Goal: Information Seeking & Learning: Learn about a topic

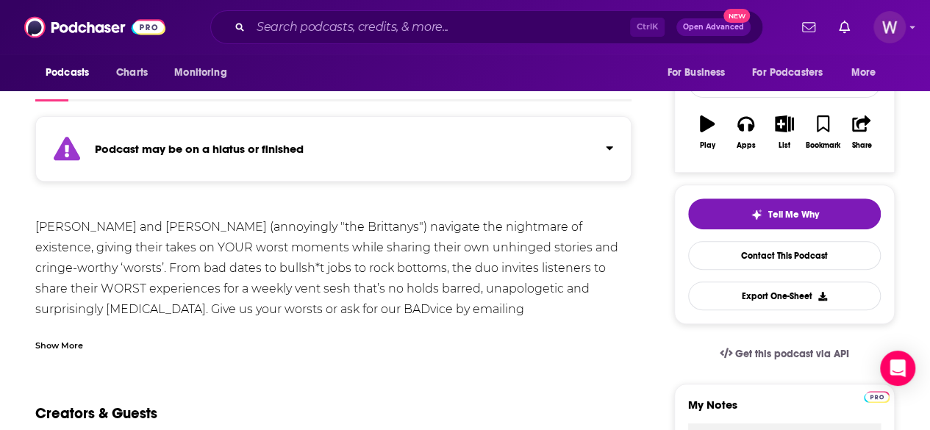
scroll to position [73, 0]
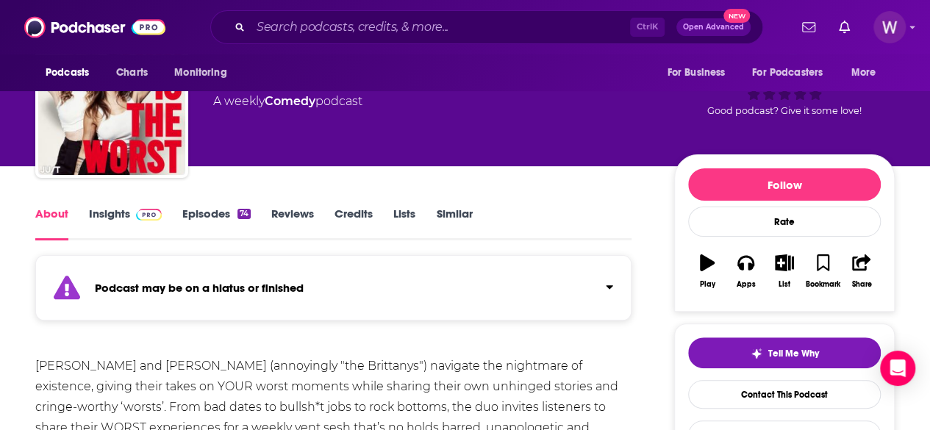
click at [109, 212] on link "Insights" at bounding box center [125, 223] width 73 height 34
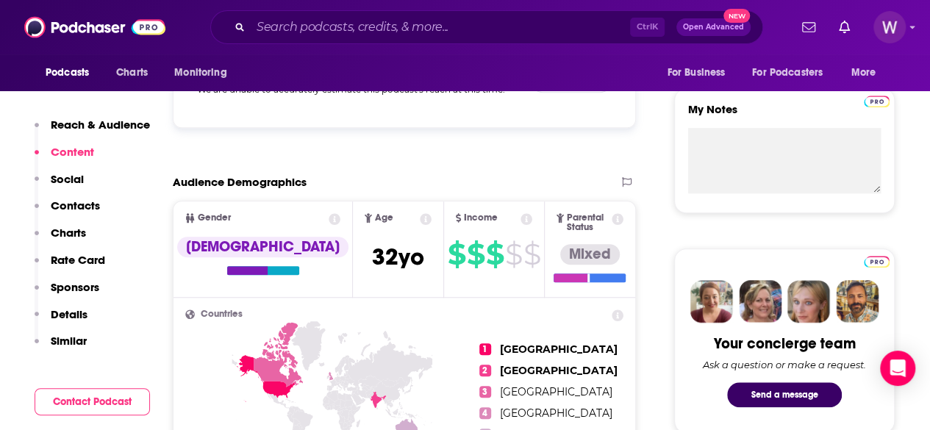
scroll to position [294, 0]
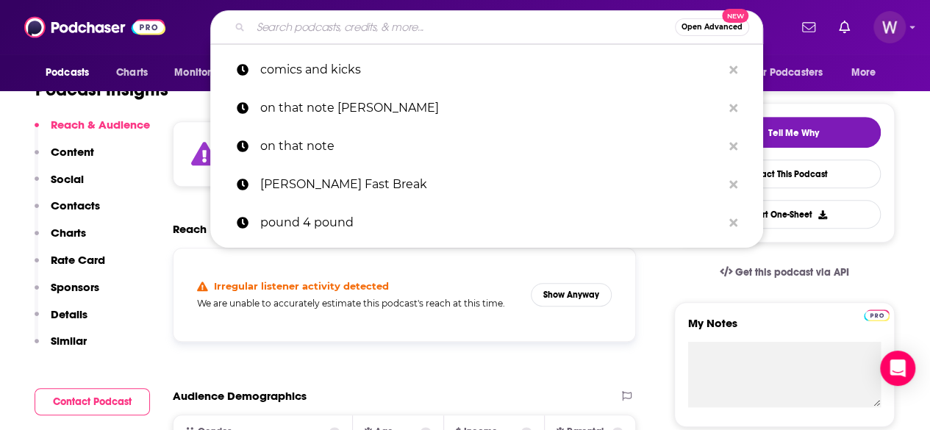
click at [369, 26] on input "Search podcasts, credits, & more..." at bounding box center [463, 27] width 424 height 24
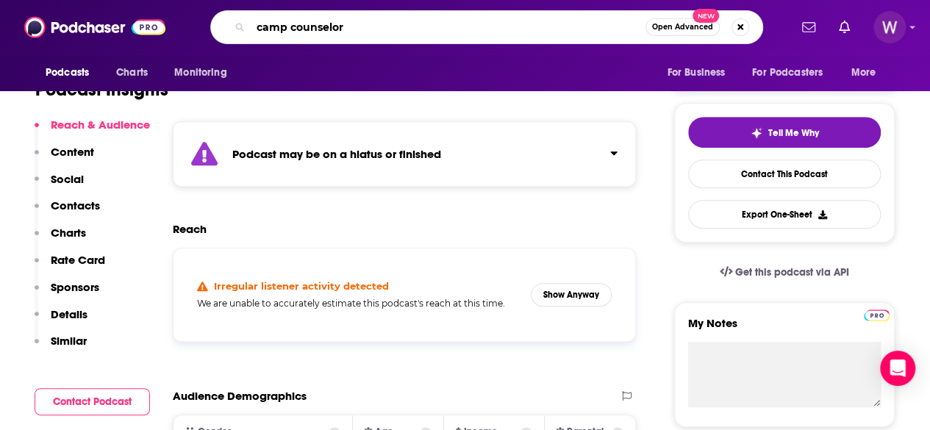
type input "camp counselors"
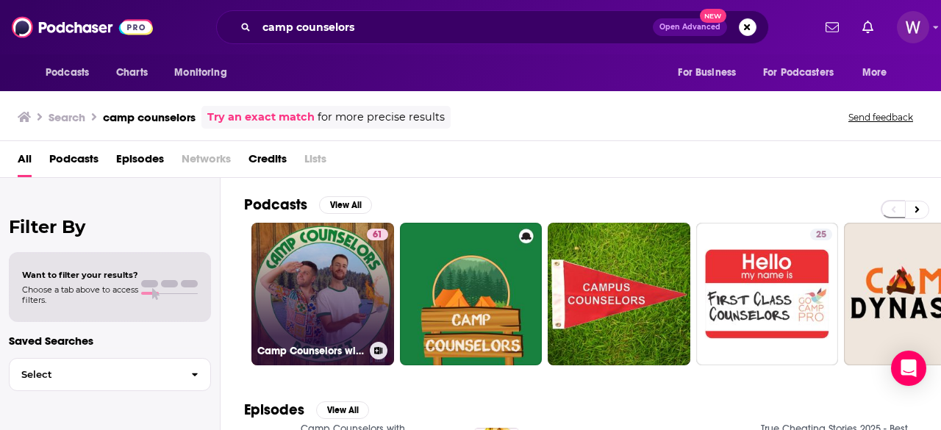
click at [353, 277] on link "61 Camp Counselors with [PERSON_NAME] and [PERSON_NAME]" at bounding box center [322, 294] width 143 height 143
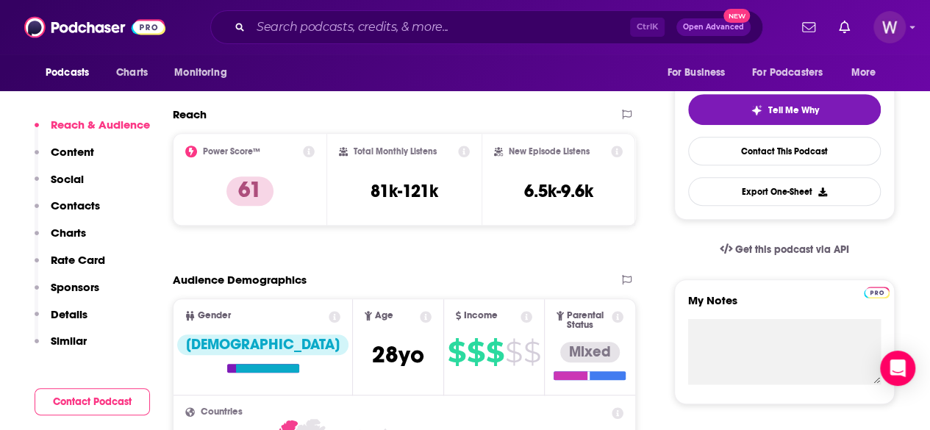
scroll to position [294, 0]
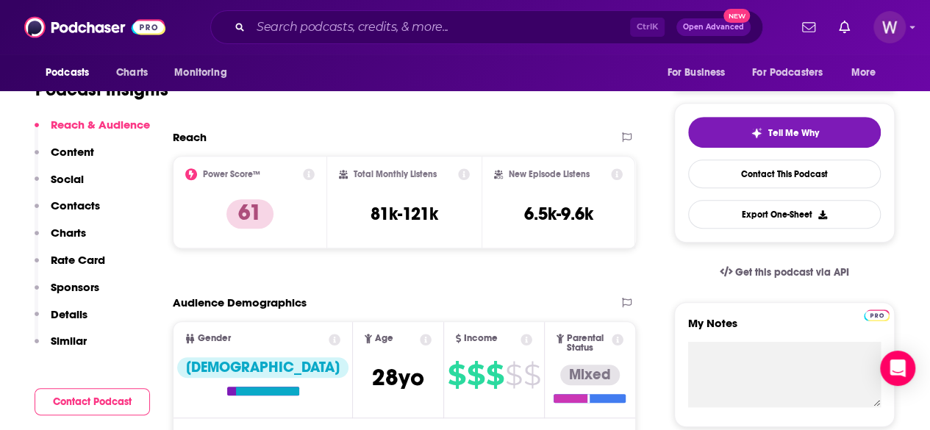
click at [306, 173] on icon at bounding box center [309, 174] width 12 height 12
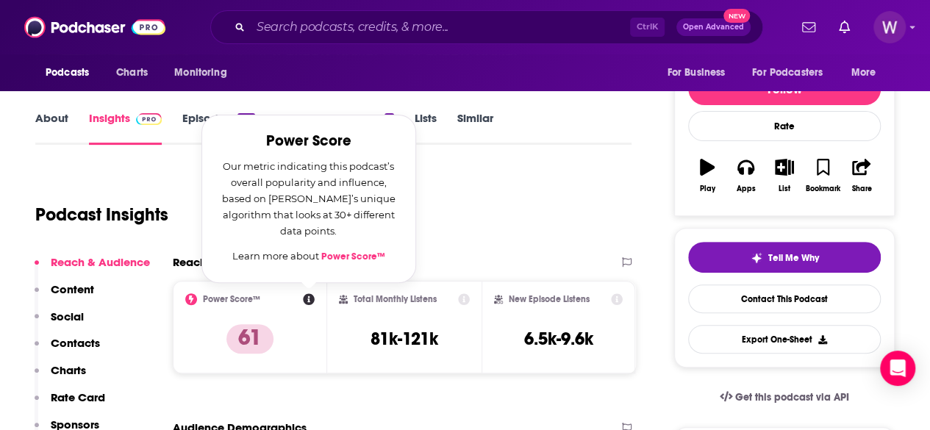
scroll to position [147, 0]
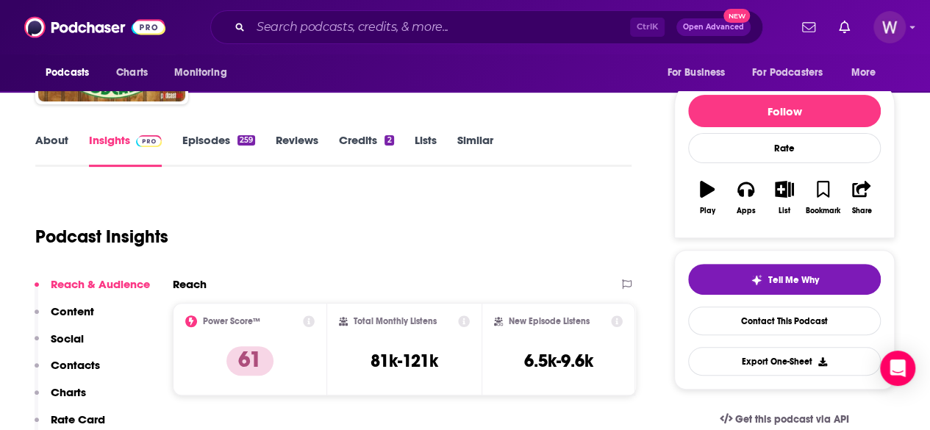
click at [308, 324] on icon at bounding box center [309, 321] width 12 height 12
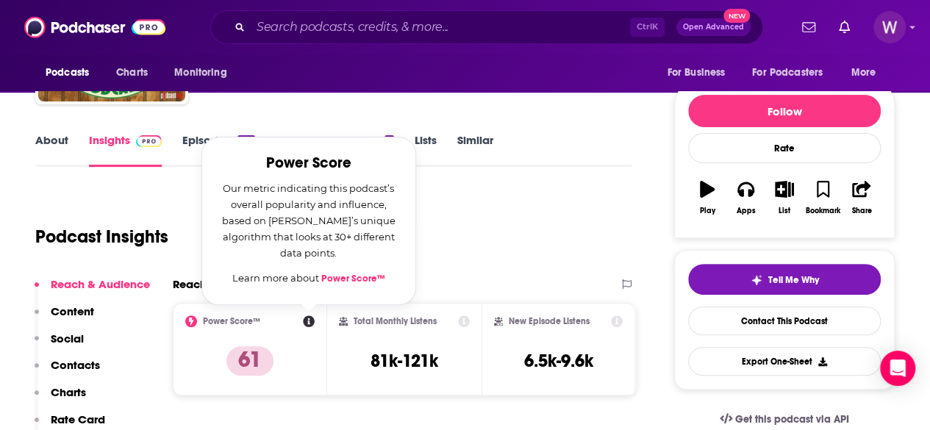
click at [357, 276] on link "Power Score™" at bounding box center [353, 279] width 64 height 12
click at [273, 26] on input "Search podcasts, credits, & more..." at bounding box center [440, 27] width 379 height 24
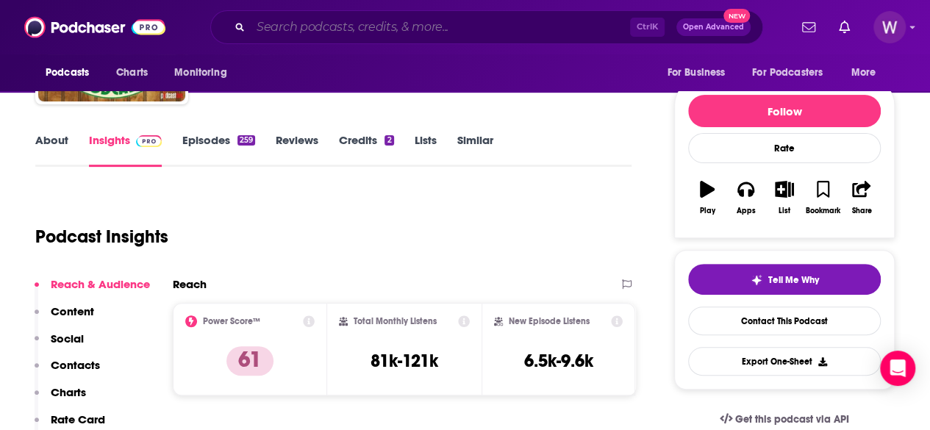
click at [279, 31] on input "Search podcasts, credits, & more..." at bounding box center [440, 27] width 379 height 24
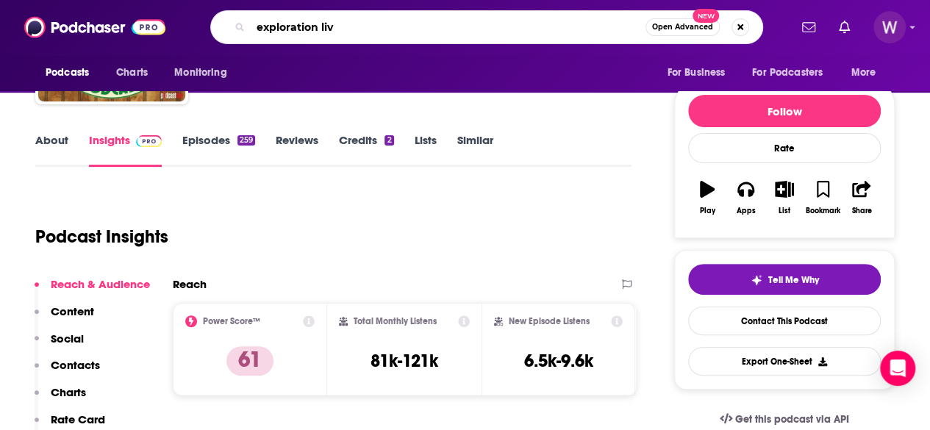
type input "exploration live"
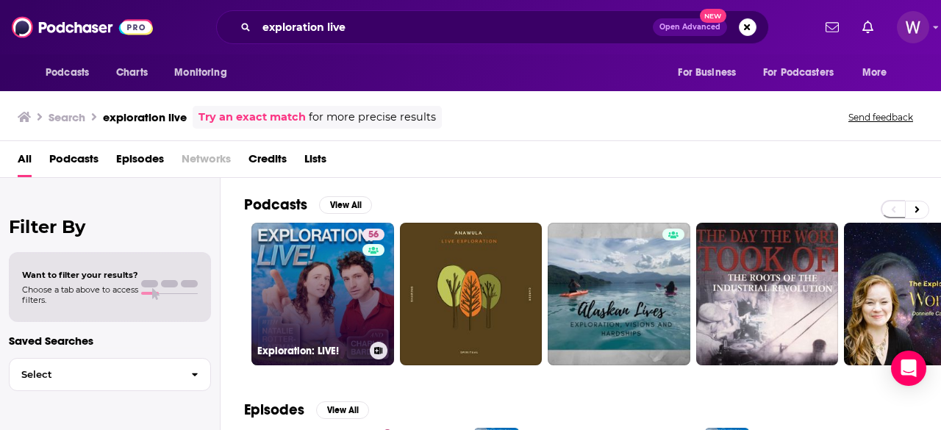
click at [312, 289] on link "56 Exploration: LIVE!" at bounding box center [322, 294] width 143 height 143
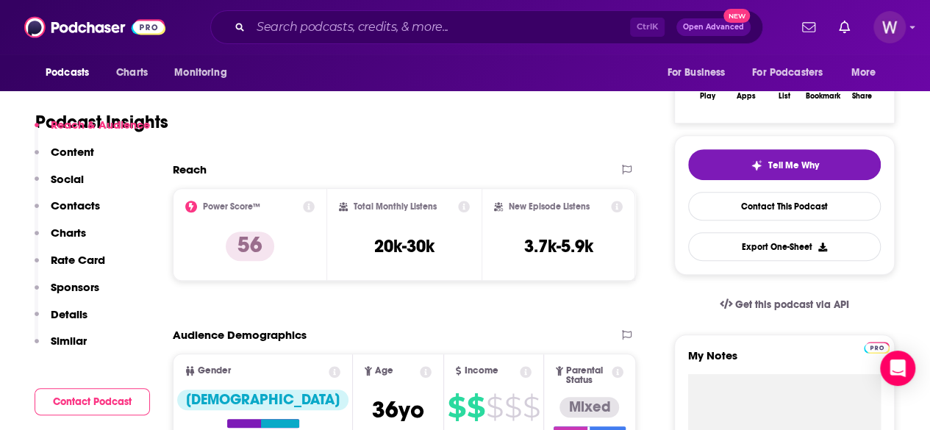
scroll to position [294, 0]
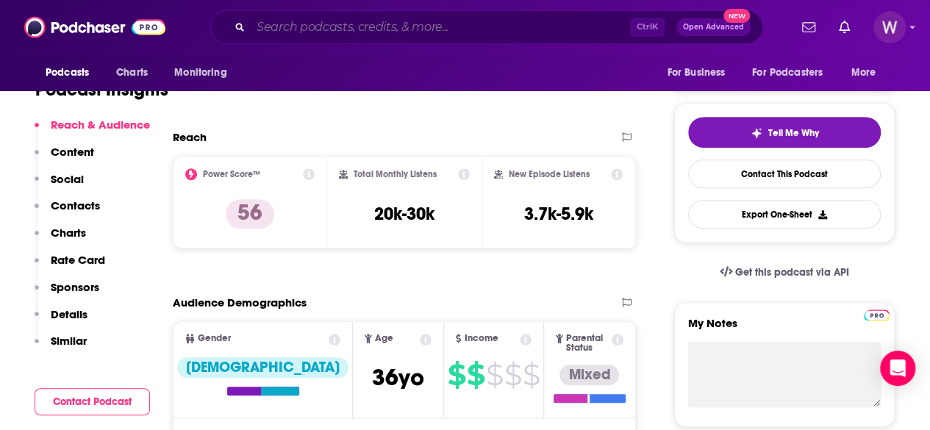
click at [297, 35] on input "Search podcasts, credits, & more..." at bounding box center [440, 27] width 379 height 24
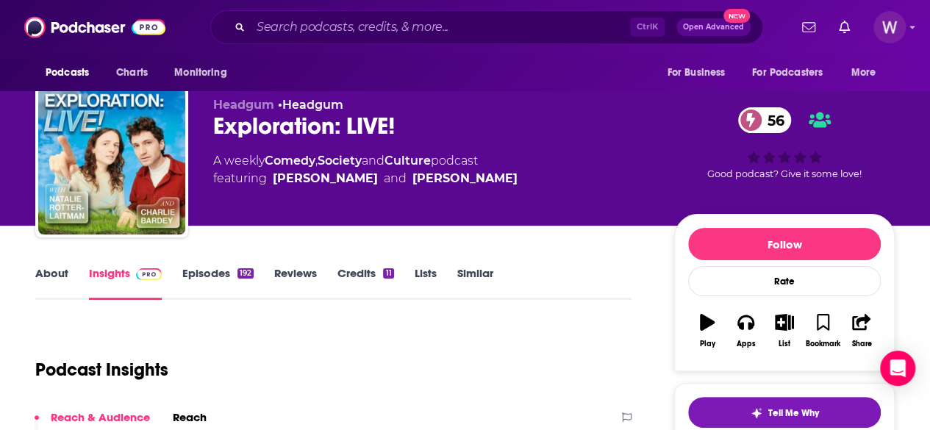
scroll to position [0, 0]
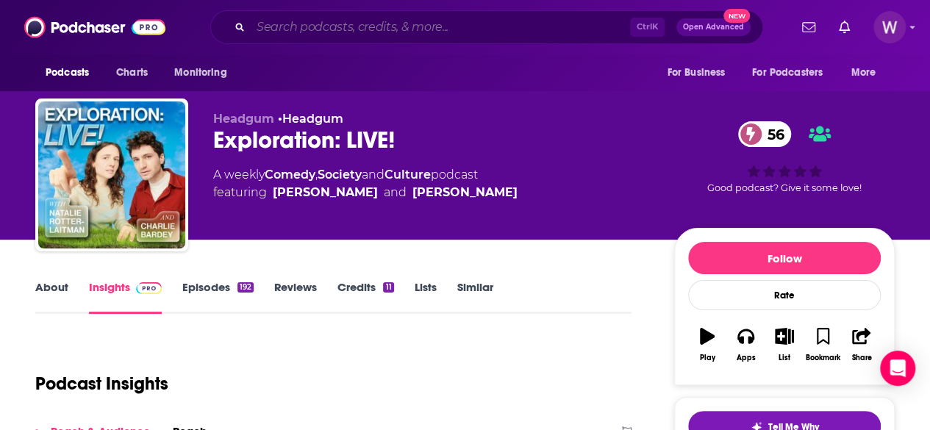
click at [260, 29] on input "Search podcasts, credits, & more..." at bounding box center [440, 27] width 379 height 24
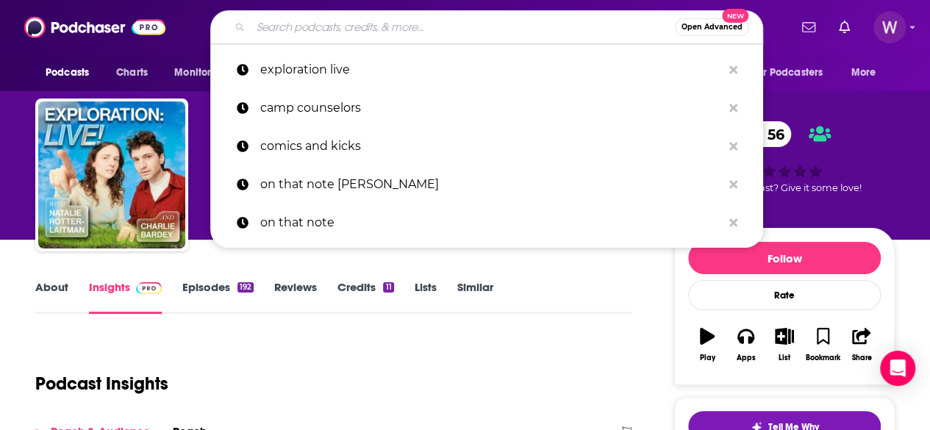
paste input "Ride with [PERSON_NAME] and [PERSON_NAME]"
type input "Ride with [PERSON_NAME] and [PERSON_NAME]"
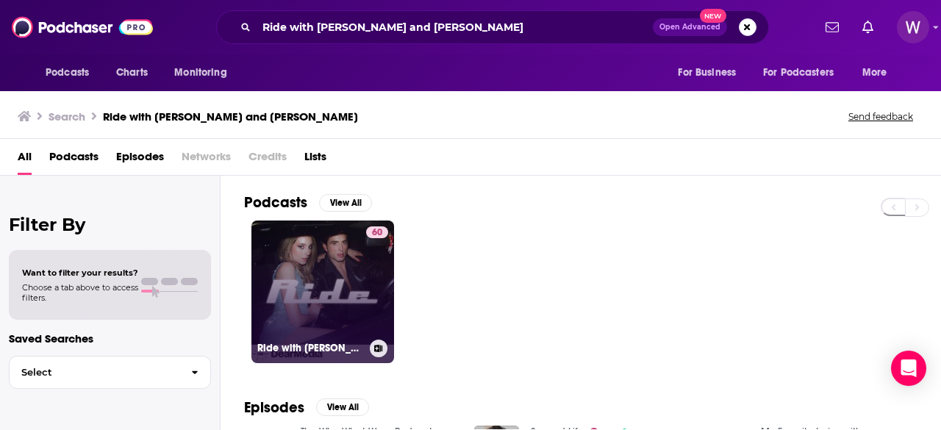
click at [324, 289] on link "60 Ride with [PERSON_NAME] and [PERSON_NAME]" at bounding box center [322, 291] width 143 height 143
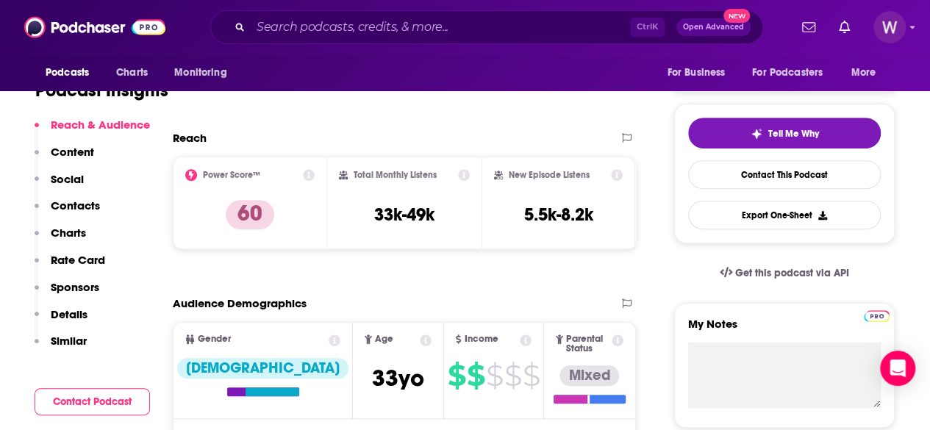
scroll to position [294, 0]
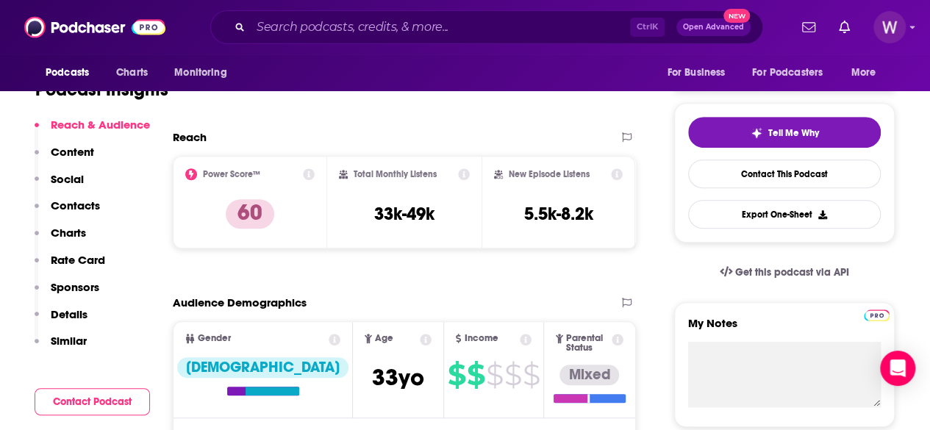
click at [277, 114] on div "Podcast Insights" at bounding box center [327, 80] width 584 height 75
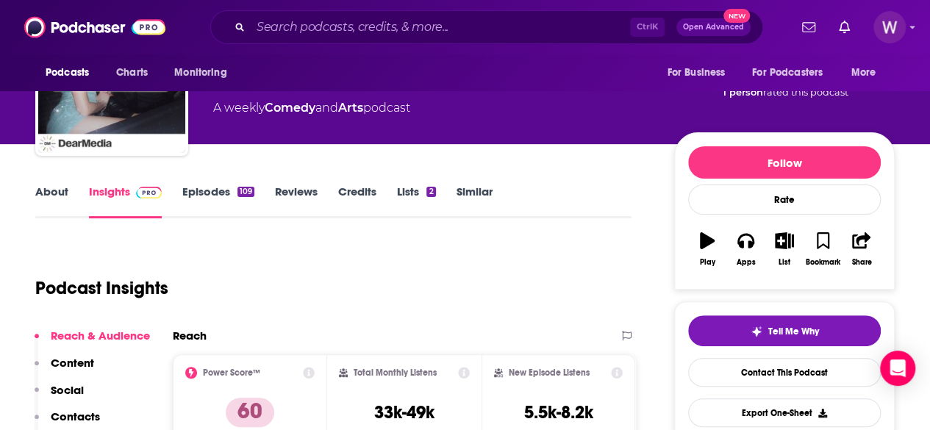
scroll to position [0, 0]
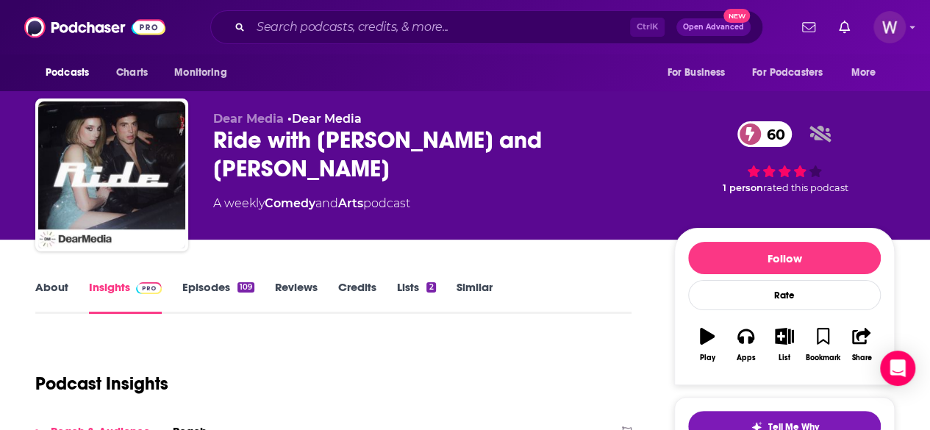
click at [65, 288] on link "About" at bounding box center [51, 297] width 33 height 34
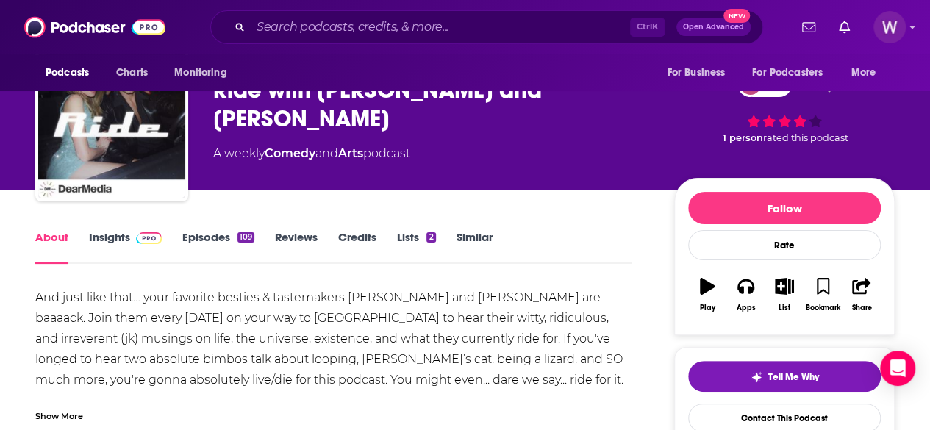
scroll to position [73, 0]
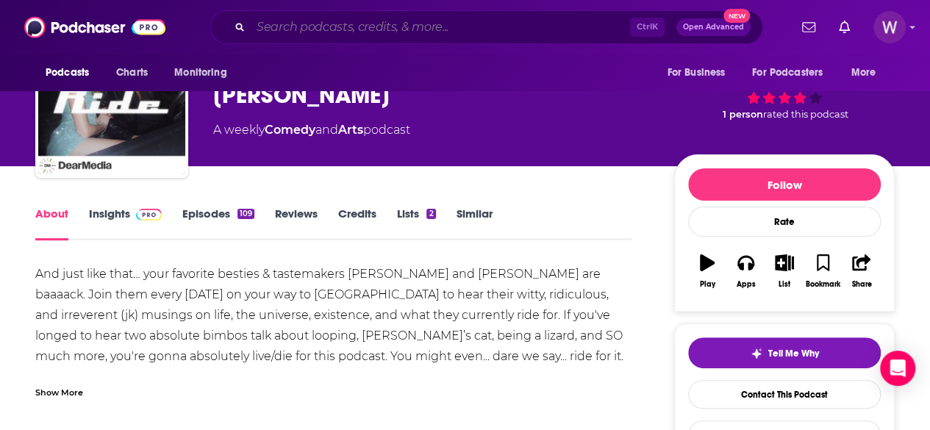
click at [410, 21] on input "Search podcasts, credits, & more..." at bounding box center [440, 27] width 379 height 24
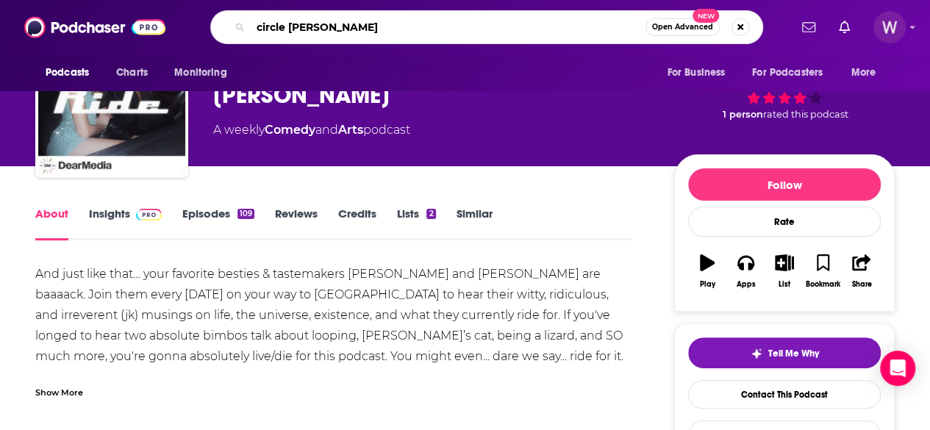
type input "circle time"
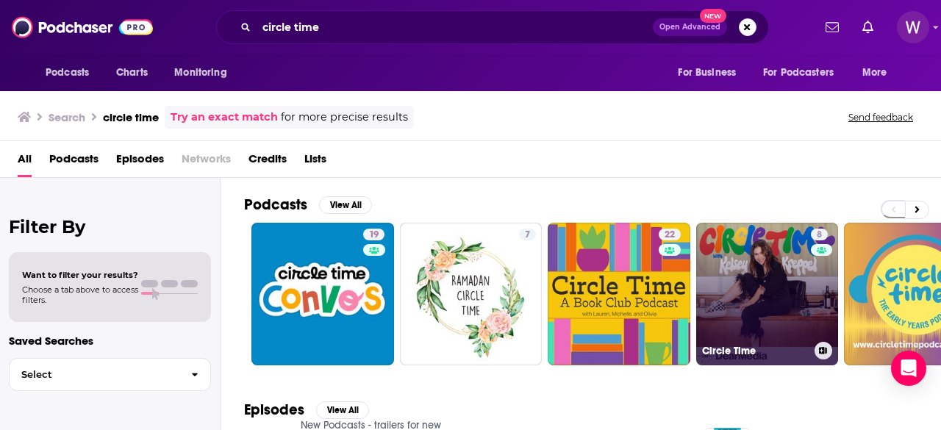
click at [781, 312] on link "8 Circle Time" at bounding box center [767, 294] width 143 height 143
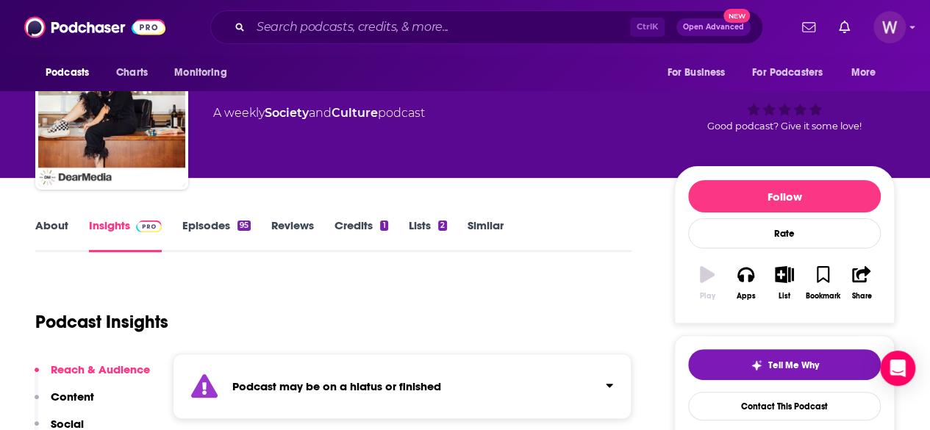
scroll to position [294, 0]
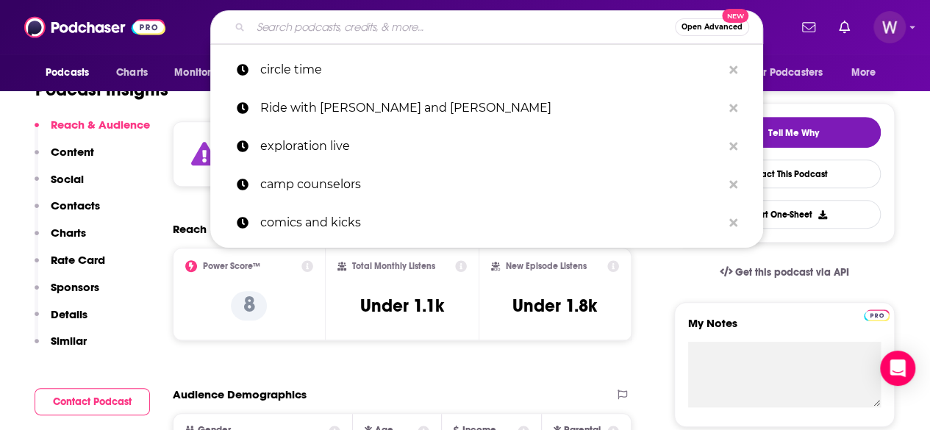
click at [384, 30] on input "Search podcasts, credits, & more..." at bounding box center [463, 27] width 424 height 24
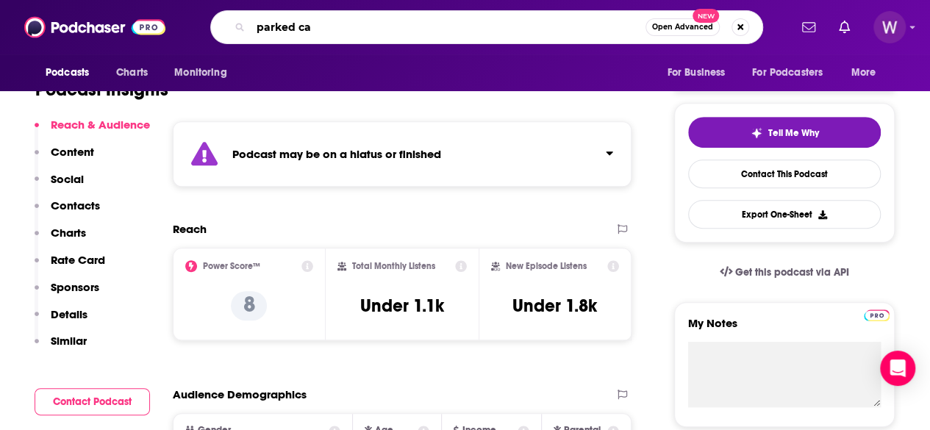
type input "parked car"
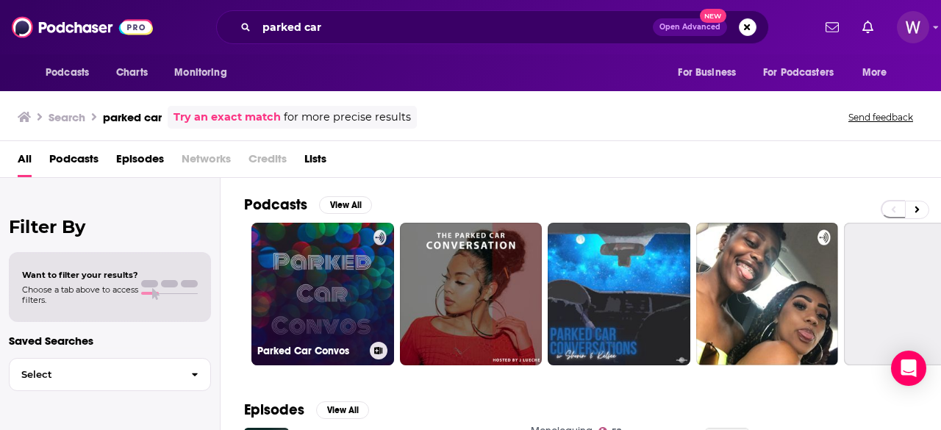
click at [334, 303] on link "Parked Car Convos" at bounding box center [322, 294] width 143 height 143
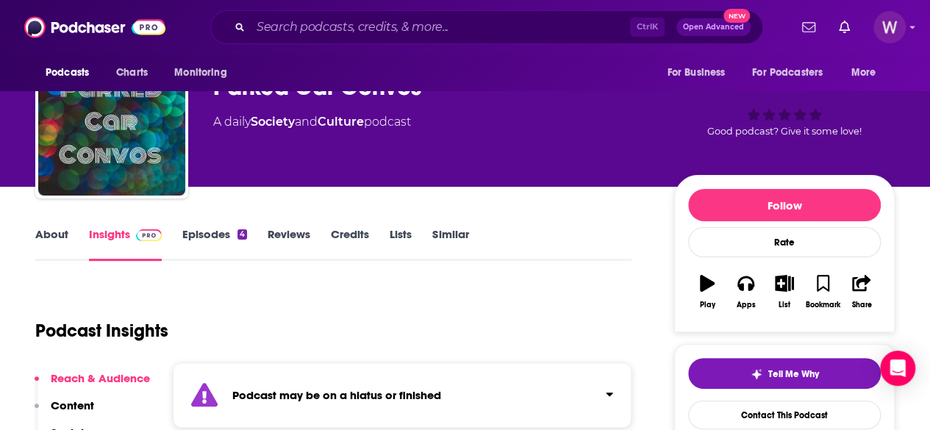
scroll to position [73, 0]
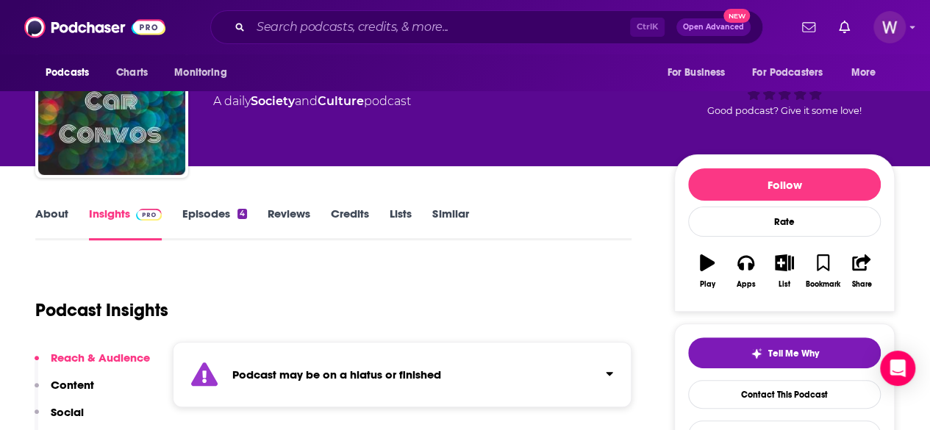
click at [54, 214] on link "About" at bounding box center [51, 223] width 33 height 34
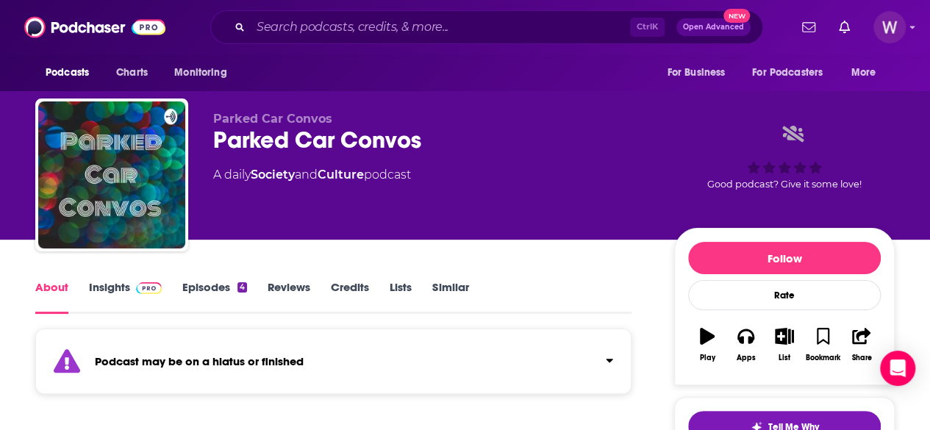
click at [117, 287] on link "Insights" at bounding box center [125, 297] width 73 height 34
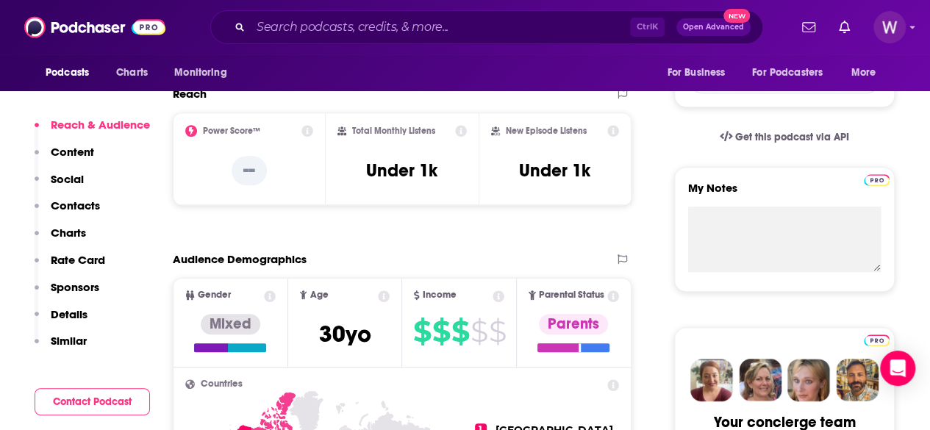
scroll to position [441, 0]
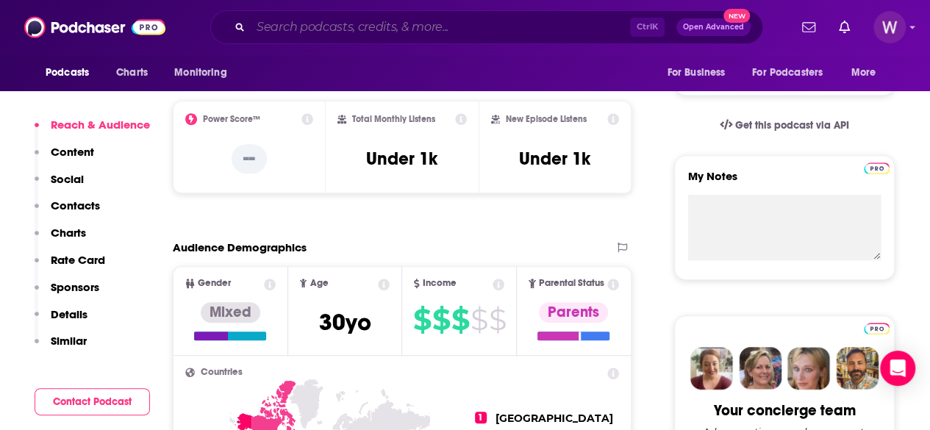
click at [434, 19] on input "Search podcasts, credits, & more..." at bounding box center [440, 27] width 379 height 24
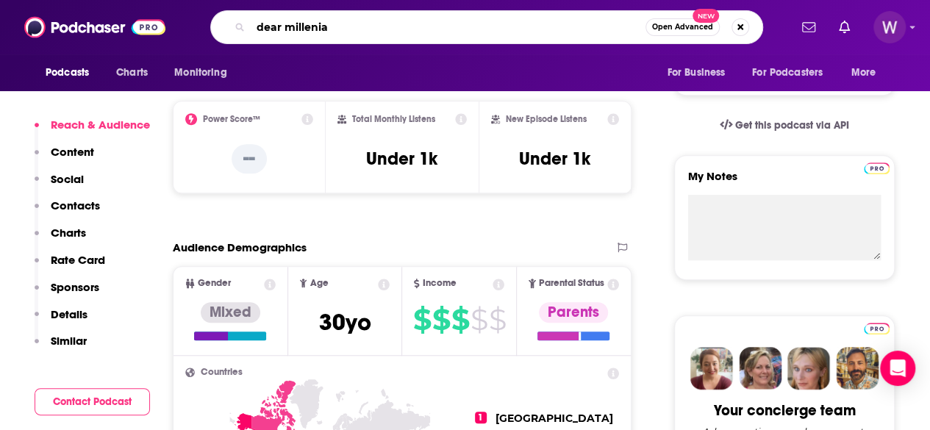
type input "dear millenial"
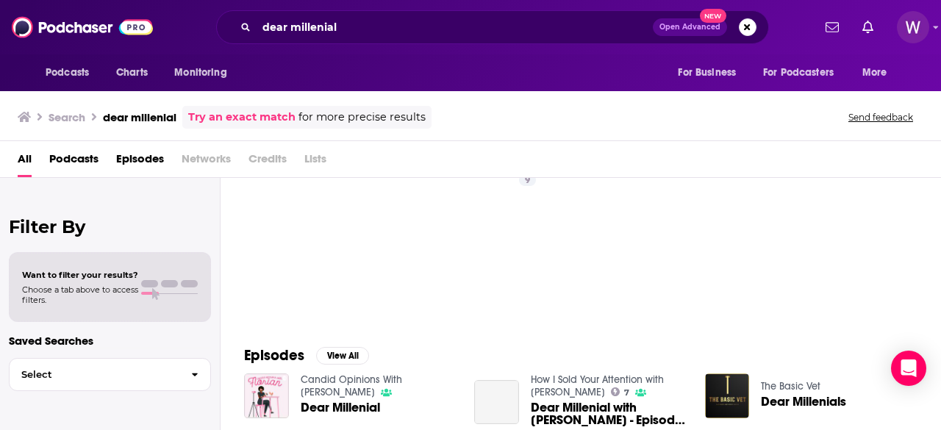
scroll to position [218, 0]
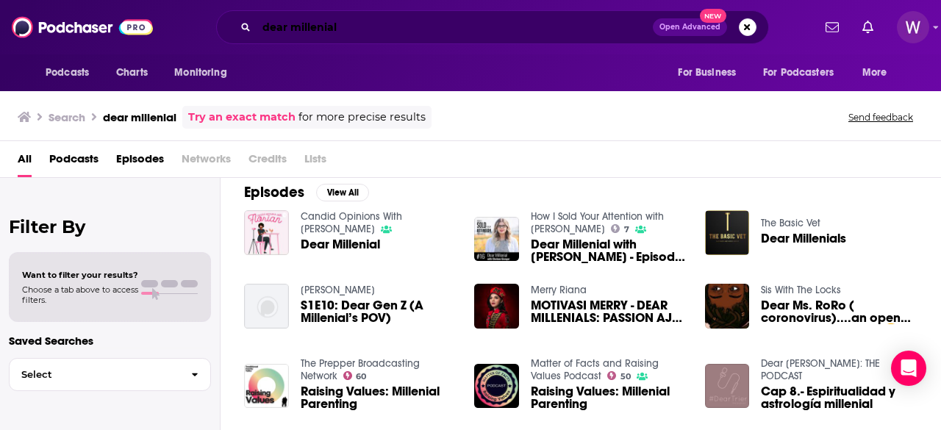
click at [278, 35] on input "dear millenial" at bounding box center [454, 27] width 396 height 24
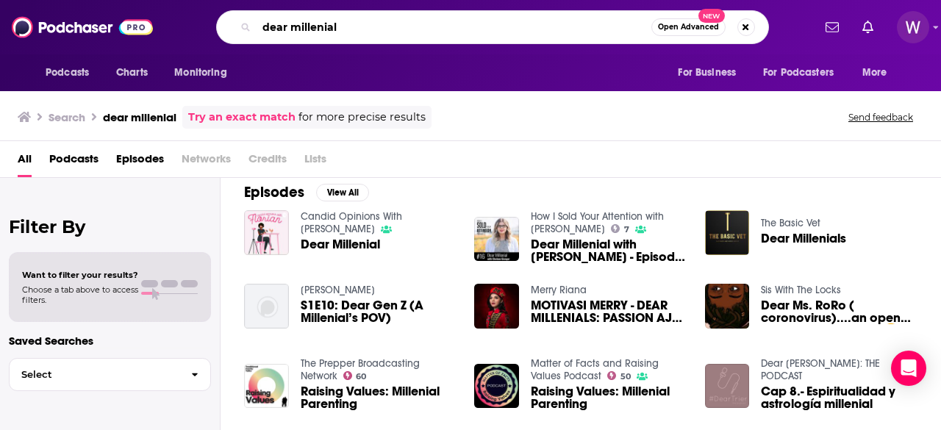
drag, startPoint x: 337, startPoint y: 27, endPoint x: 251, endPoint y: 15, distance: 86.8
click at [251, 15] on div "dear millenial Open Advanced New" at bounding box center [492, 27] width 553 height 34
type input "[PERSON_NAME]"
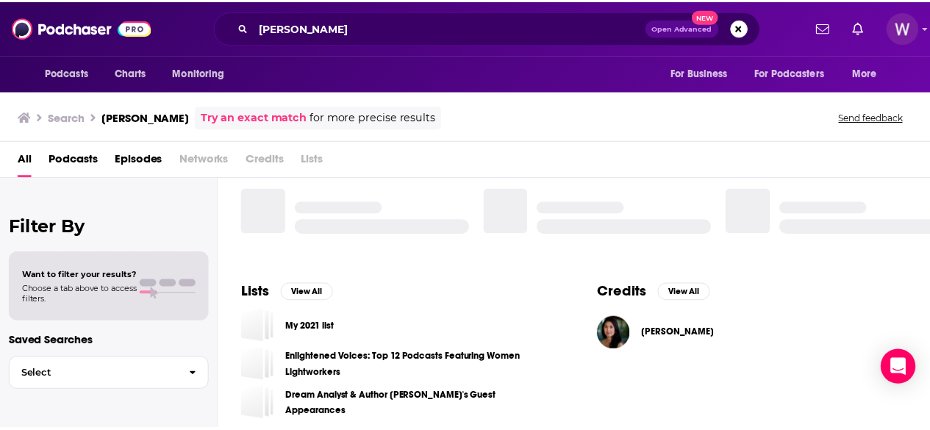
scroll to position [392, 0]
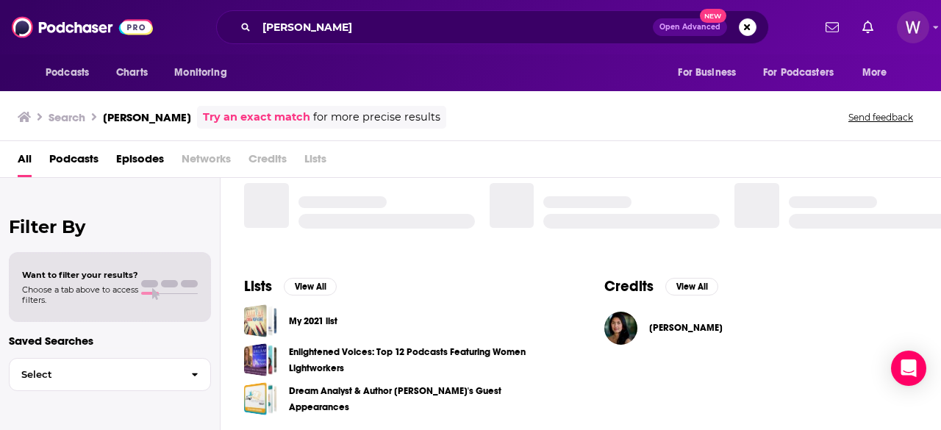
click at [673, 326] on span "[PERSON_NAME]" at bounding box center [685, 328] width 73 height 12
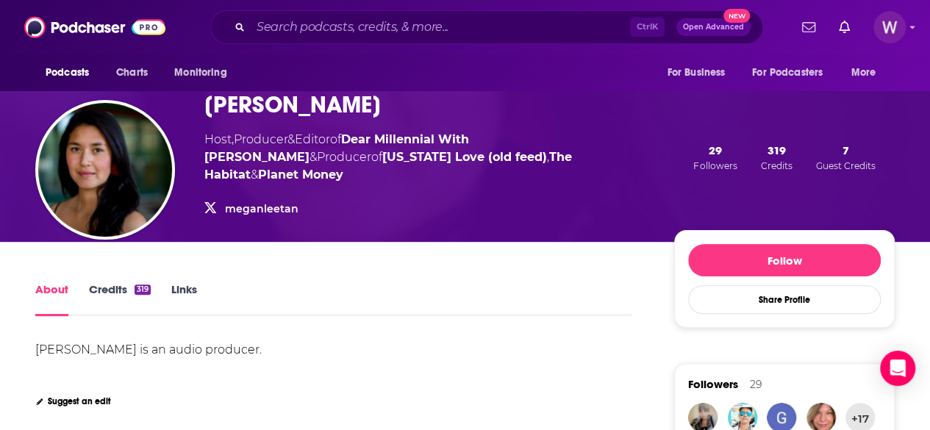
scroll to position [73, 0]
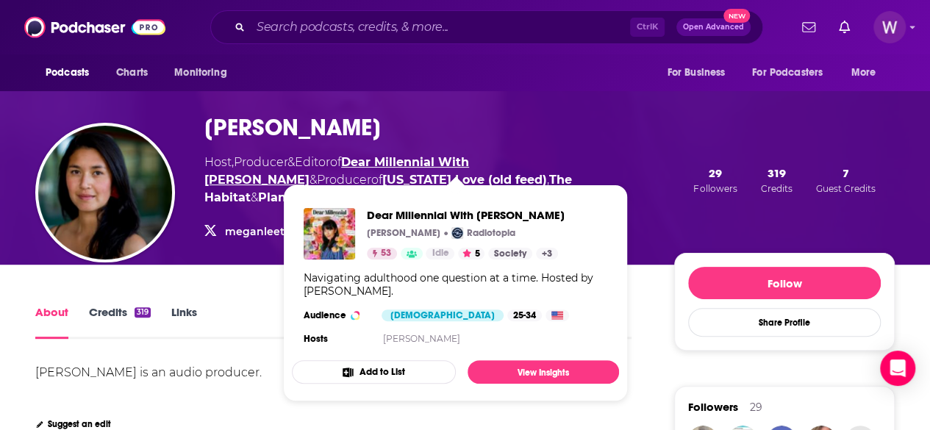
click at [469, 162] on link "Dear Millennial With [PERSON_NAME]" at bounding box center [336, 171] width 265 height 32
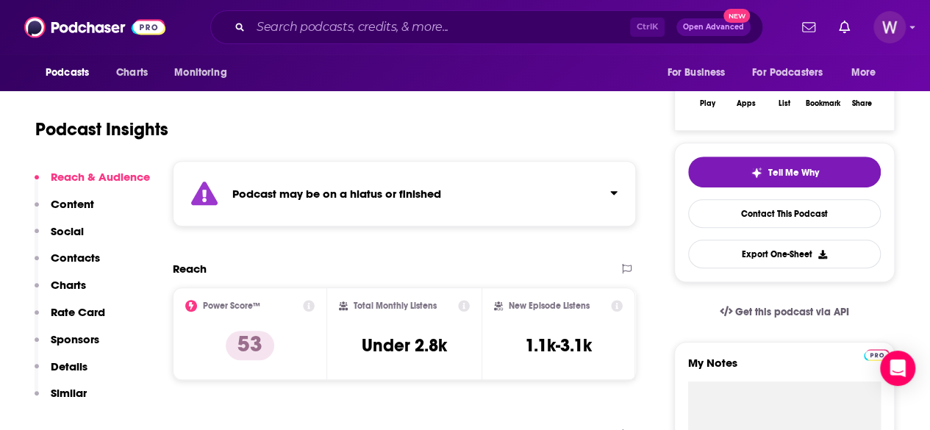
scroll to position [147, 0]
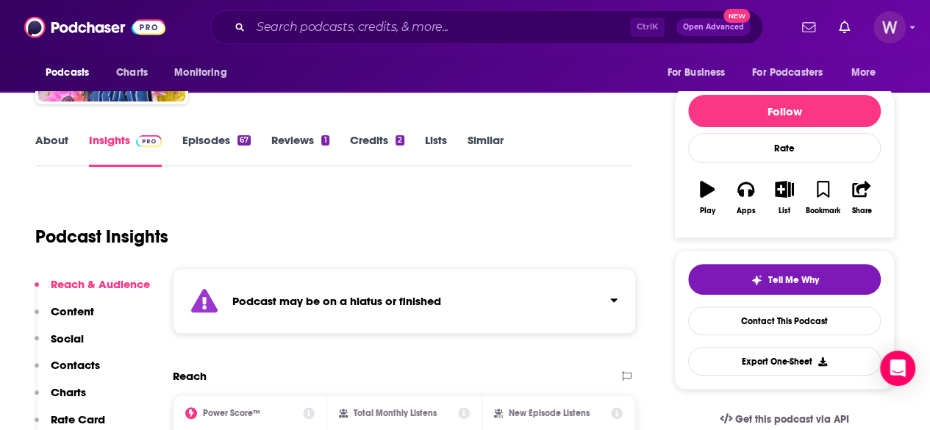
click at [64, 140] on link "About" at bounding box center [51, 150] width 33 height 34
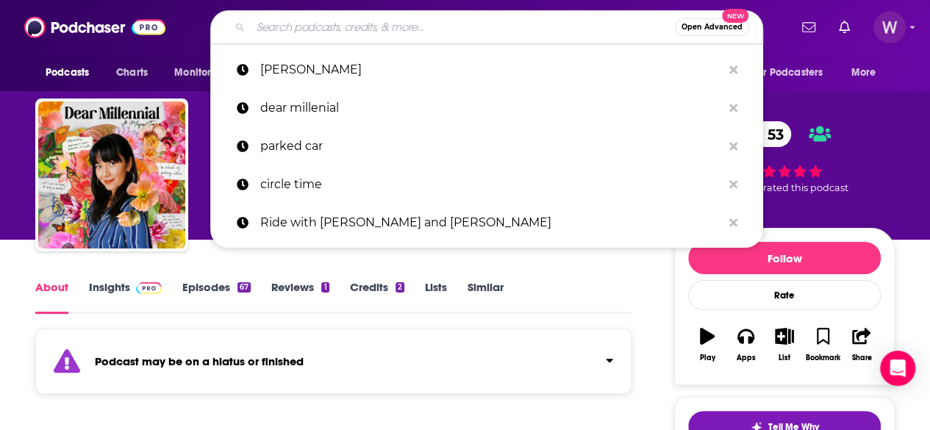
click at [395, 30] on input "Search podcasts, credits, & more..." at bounding box center [463, 27] width 424 height 24
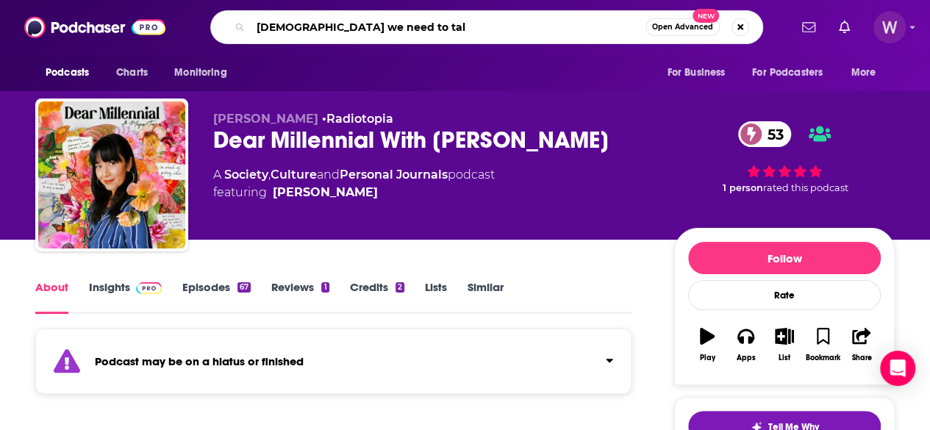
type input "[DEMOGRAPHIC_DATA] we need to talk"
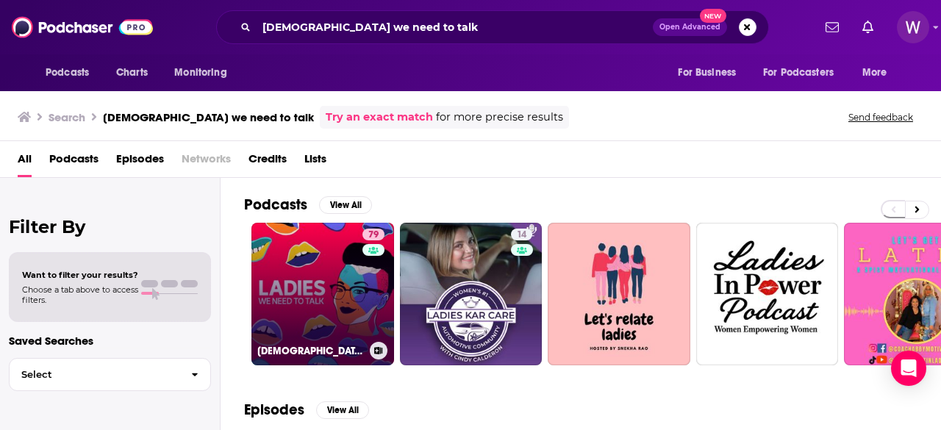
click at [353, 284] on link "79 [DEMOGRAPHIC_DATA], We Need To Talk" at bounding box center [322, 294] width 143 height 143
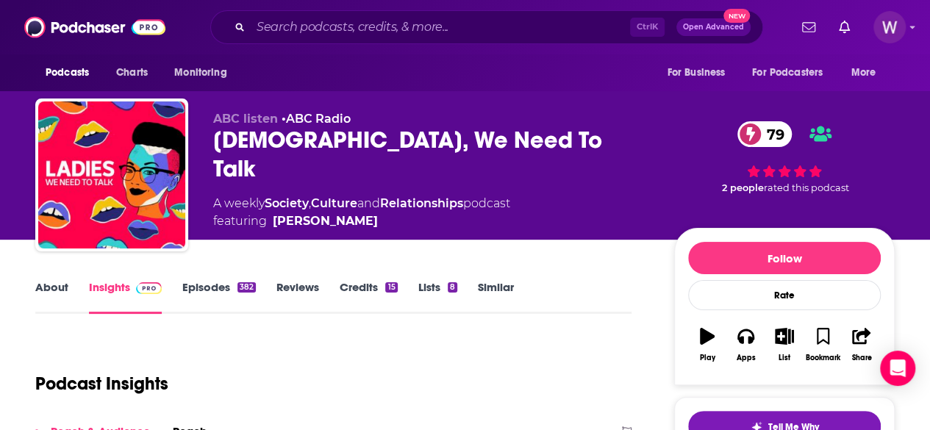
click at [44, 296] on link "About" at bounding box center [51, 297] width 33 height 34
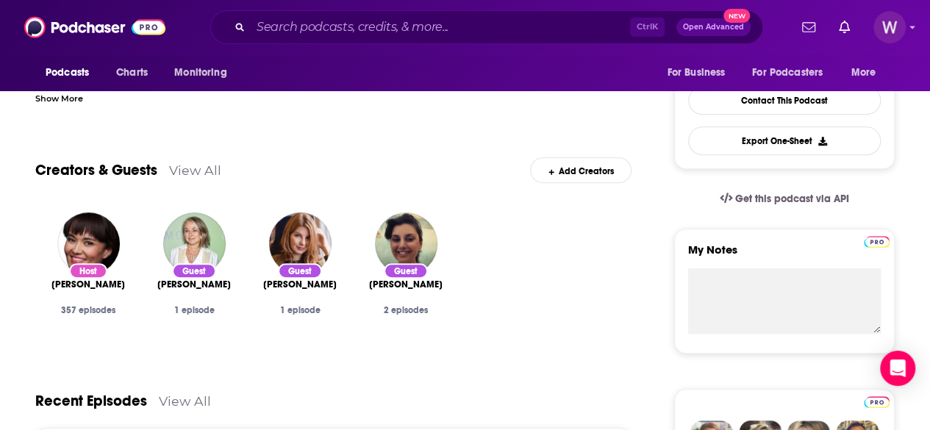
scroll to position [73, 0]
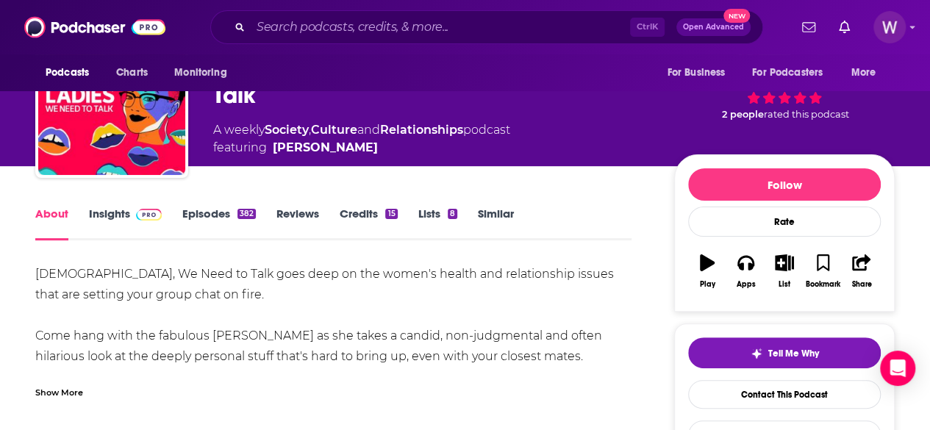
click at [115, 216] on link "Insights" at bounding box center [125, 223] width 73 height 34
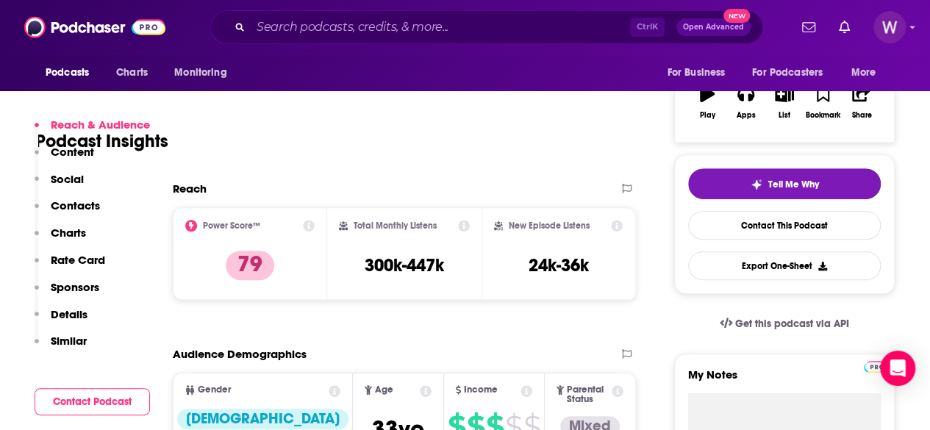
scroll to position [294, 0]
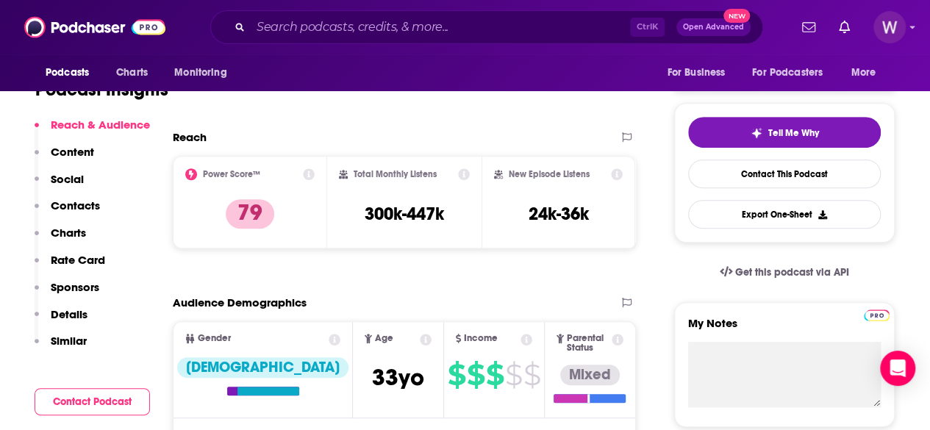
drag, startPoint x: 251, startPoint y: 124, endPoint x: 281, endPoint y: 112, distance: 32.3
click at [251, 124] on div "Podcast Insights" at bounding box center [333, 86] width 596 height 87
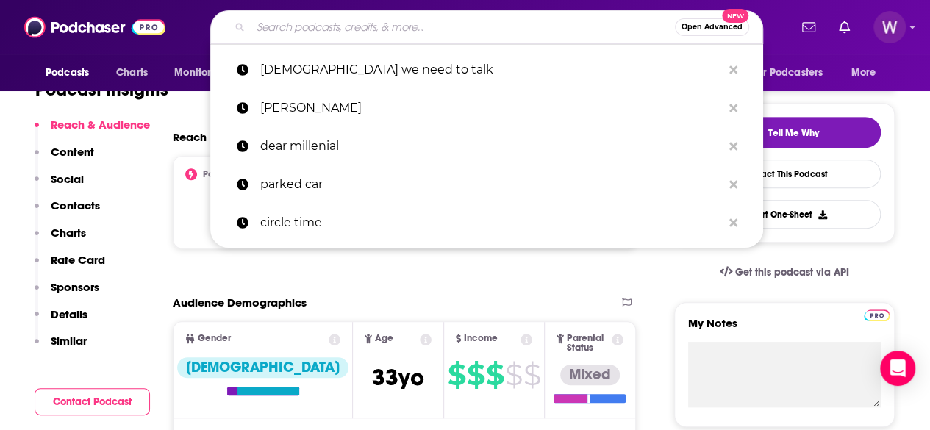
click at [284, 30] on input "Search podcasts, credits, & more..." at bounding box center [463, 27] width 424 height 24
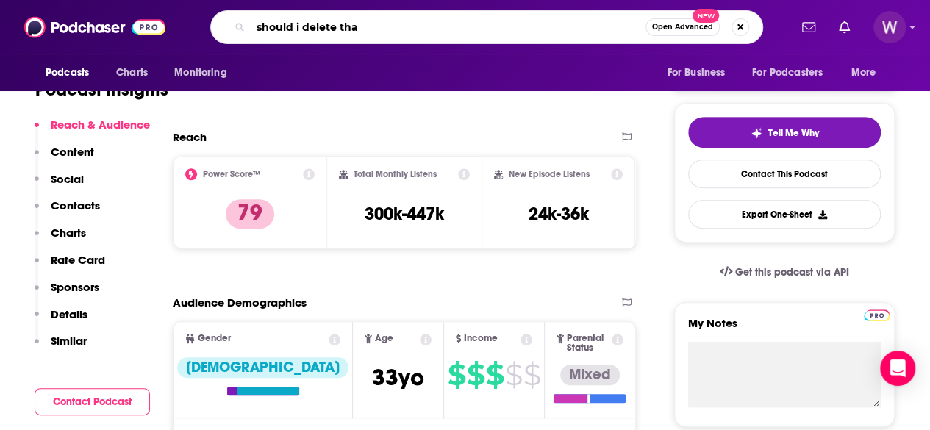
type input "should i delete that"
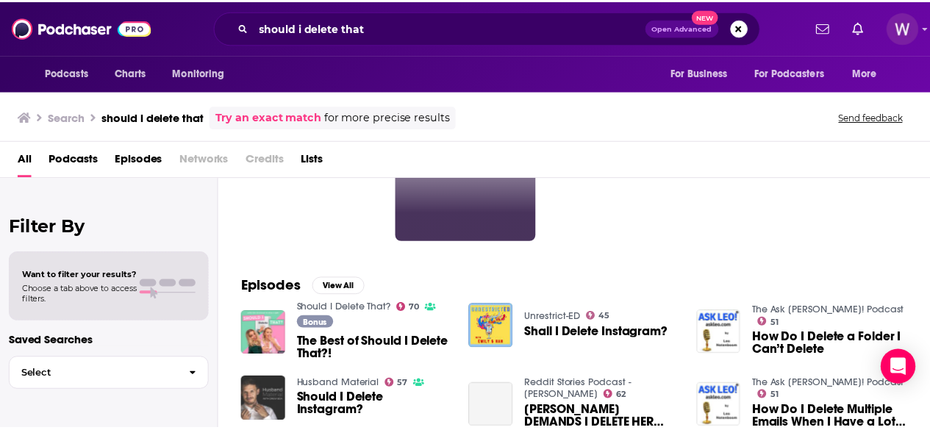
scroll to position [147, 0]
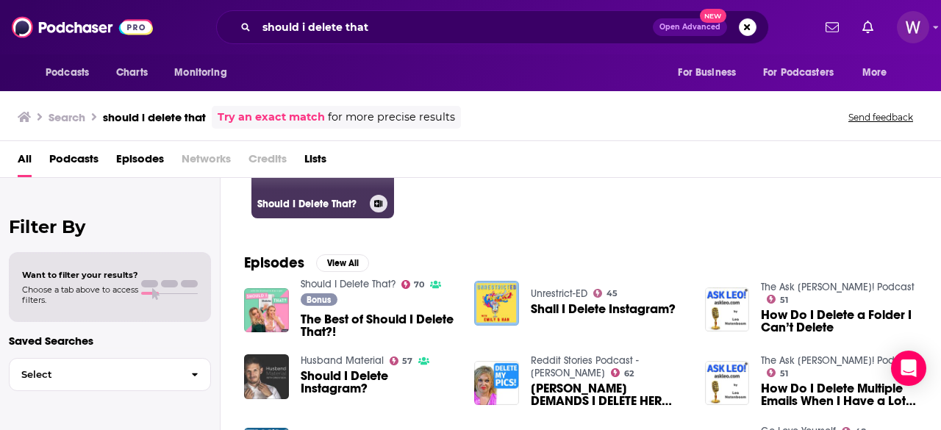
click at [347, 184] on link "70 Should I Delete That?" at bounding box center [322, 147] width 143 height 143
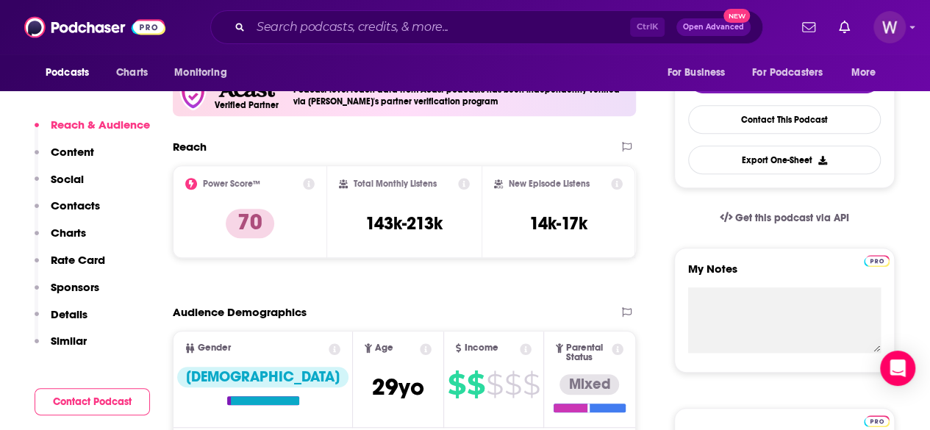
scroll to position [367, 0]
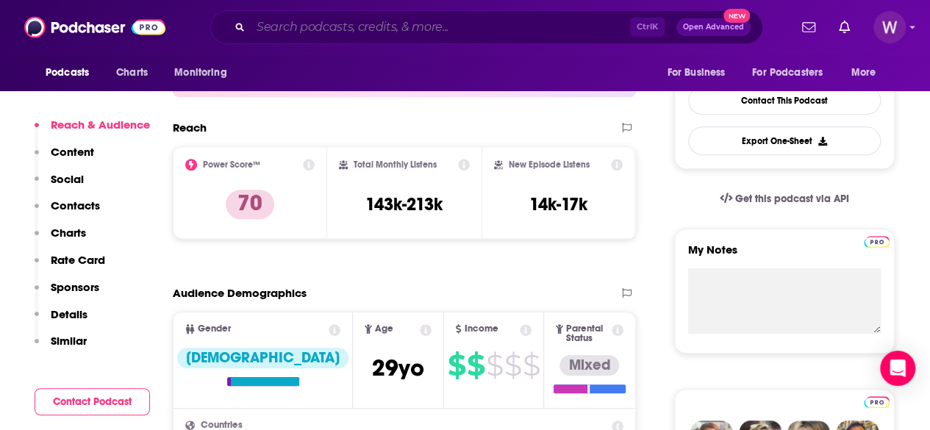
click at [447, 36] on input "Search podcasts, credits, & more..." at bounding box center [440, 27] width 379 height 24
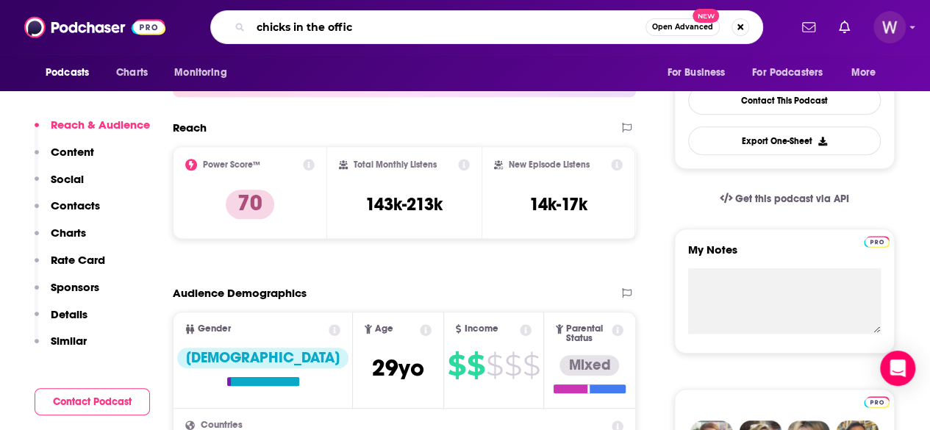
type input "chicks in the office"
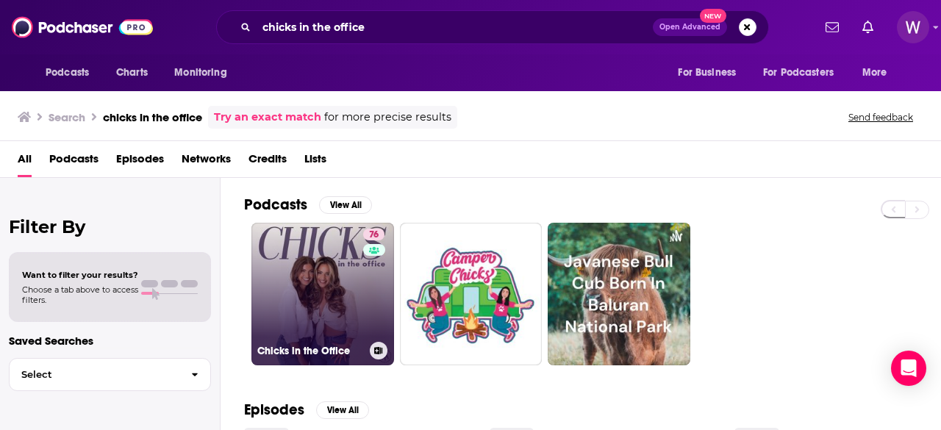
click at [320, 292] on link "76 Chicks in the Office" at bounding box center [322, 294] width 143 height 143
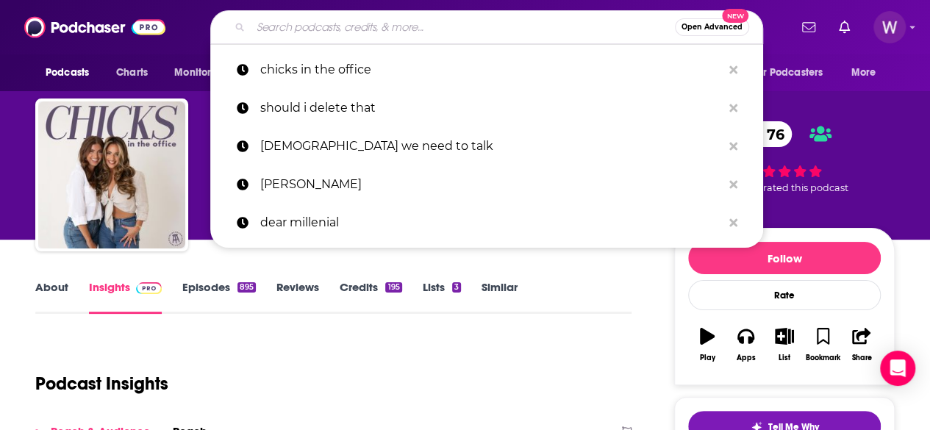
click at [395, 21] on input "Search podcasts, credits, & more..." at bounding box center [463, 27] width 424 height 24
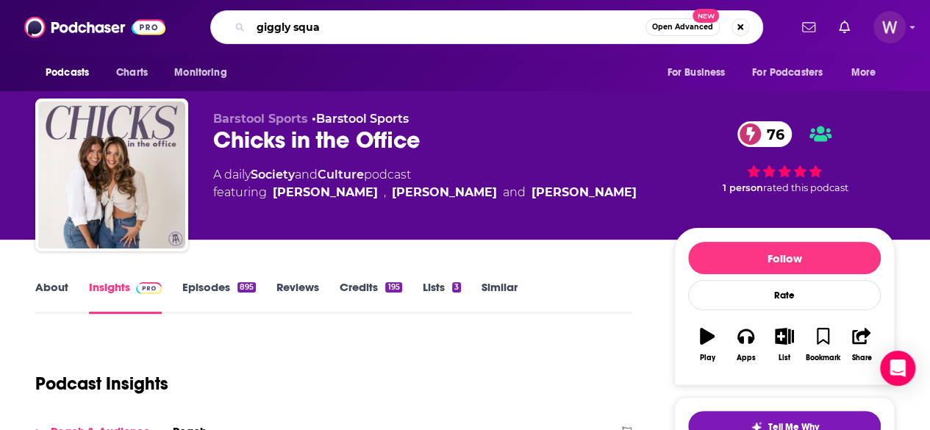
type input "giggly squad"
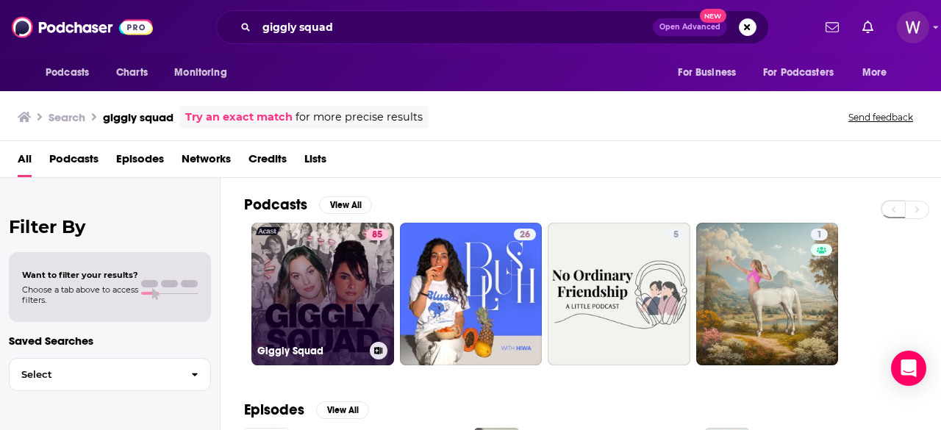
click at [337, 283] on link "85 Giggly Squad" at bounding box center [322, 294] width 143 height 143
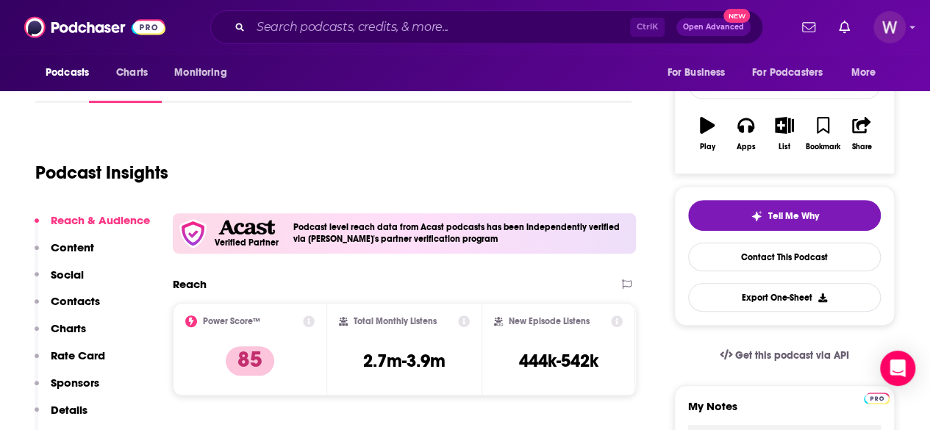
scroll to position [220, 0]
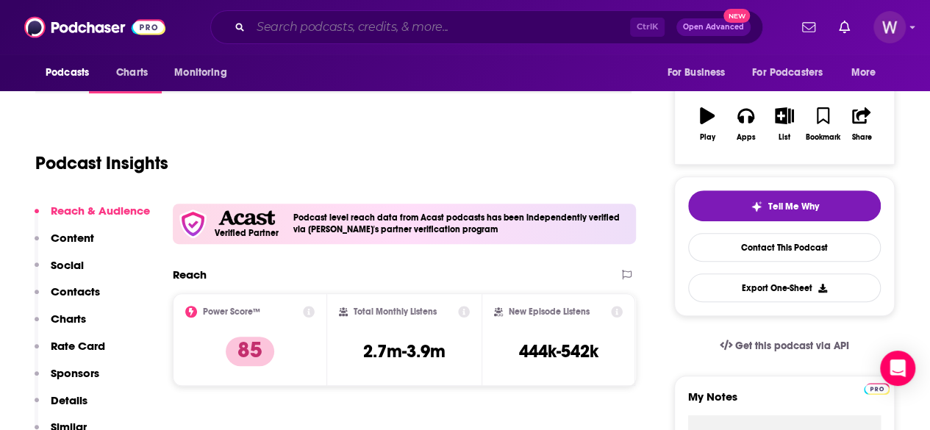
click at [338, 35] on input "Search podcasts, credits, & more..." at bounding box center [440, 27] width 379 height 24
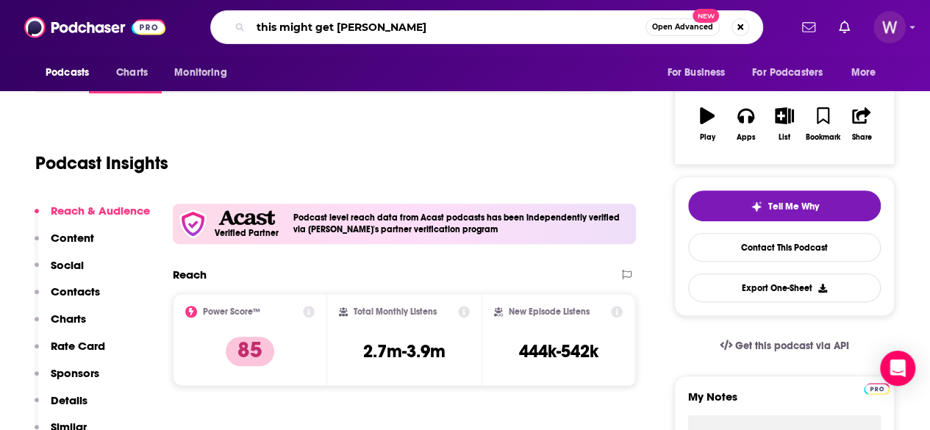
type input "this might get weird"
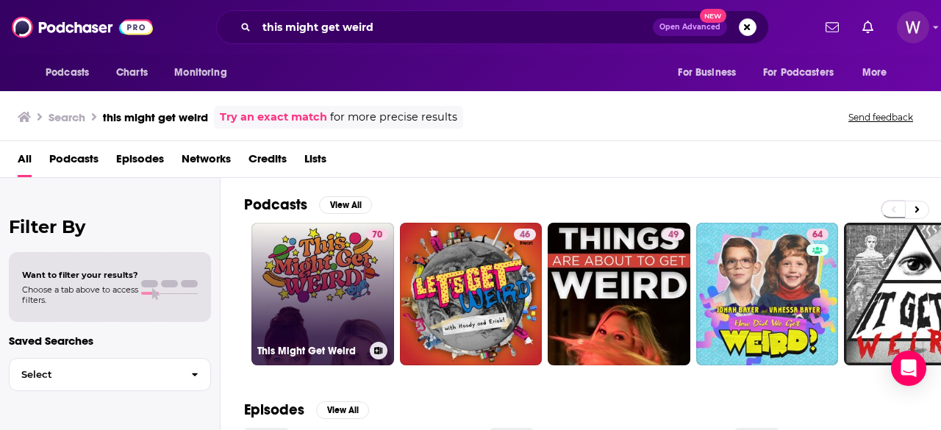
click at [340, 254] on link "70 This Might Get Weird" at bounding box center [322, 294] width 143 height 143
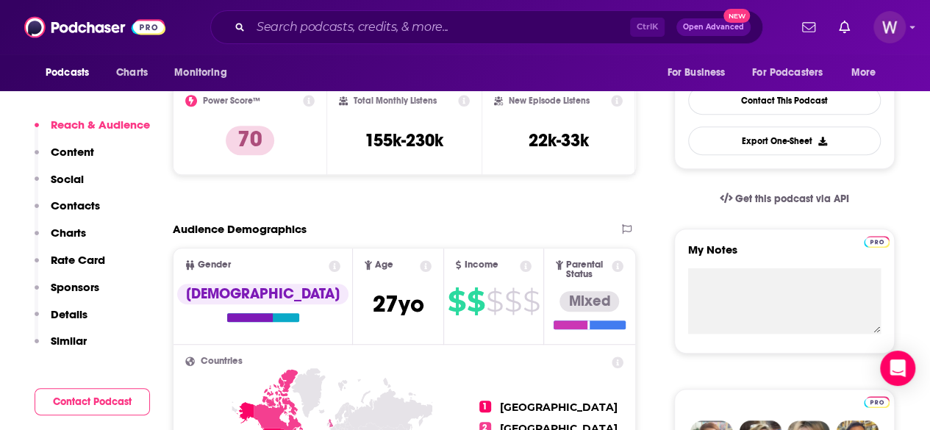
scroll to position [294, 0]
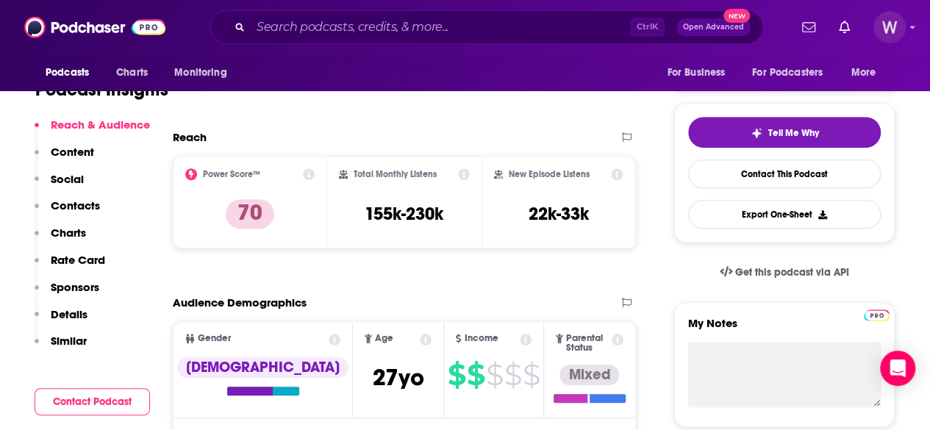
click at [260, 53] on div "Podcasts Charts Monitoring Ctrl K Open Advanced New For Business For Podcasters…" at bounding box center [465, 27] width 930 height 54
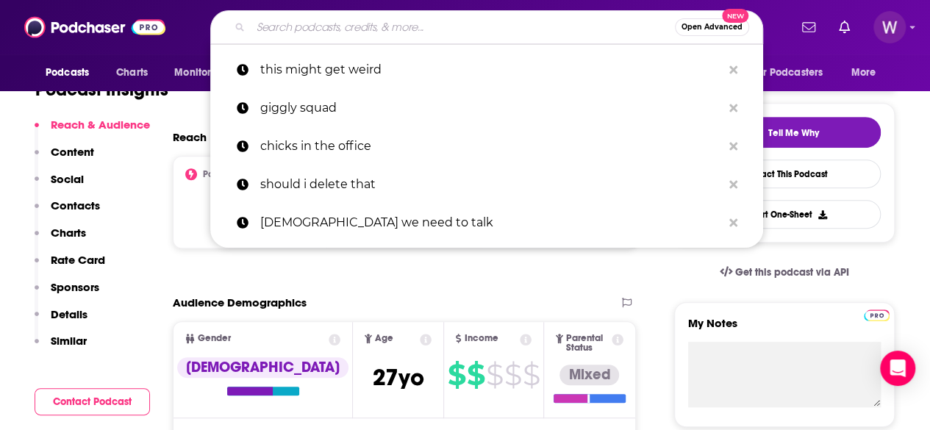
click at [326, 24] on input "Search podcasts, credits, & more..." at bounding box center [463, 27] width 424 height 24
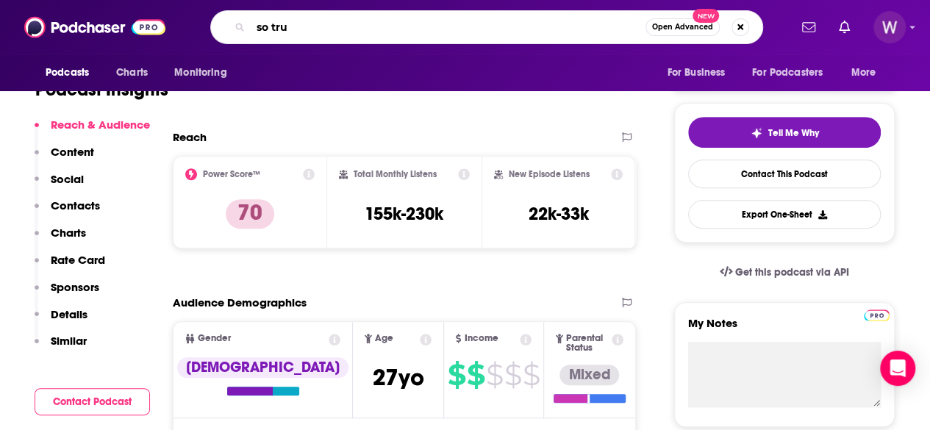
type input "so true"
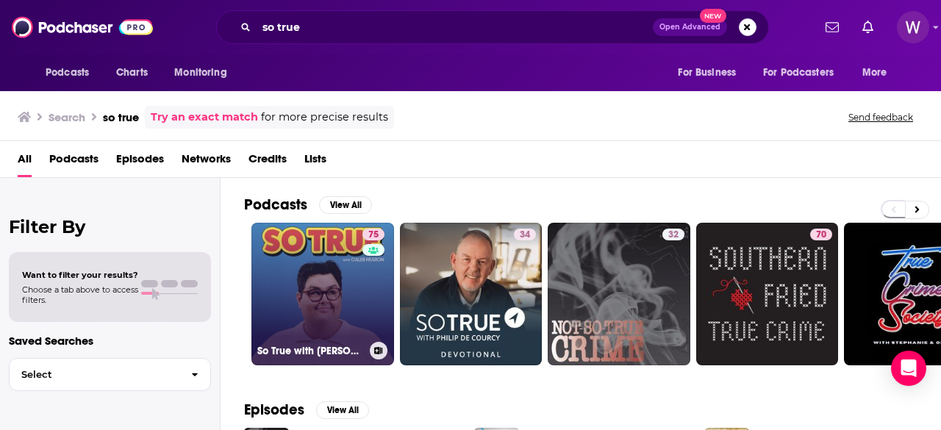
click at [342, 287] on link "75 So True with [PERSON_NAME]" at bounding box center [322, 294] width 143 height 143
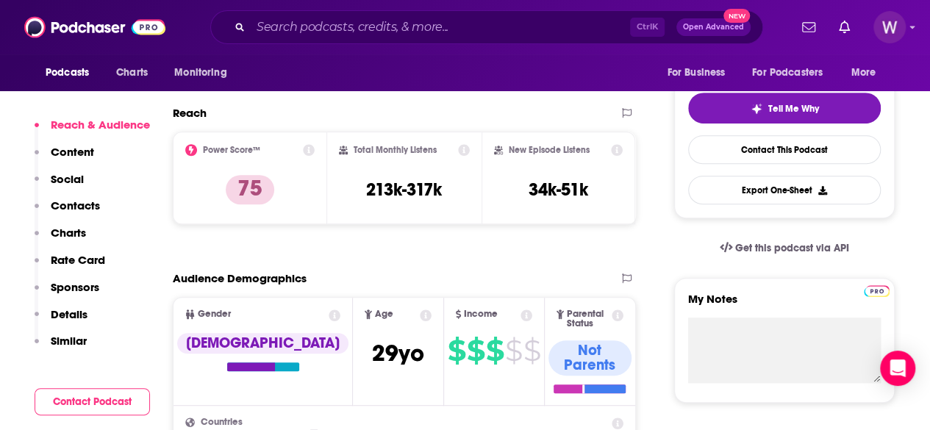
scroll to position [367, 0]
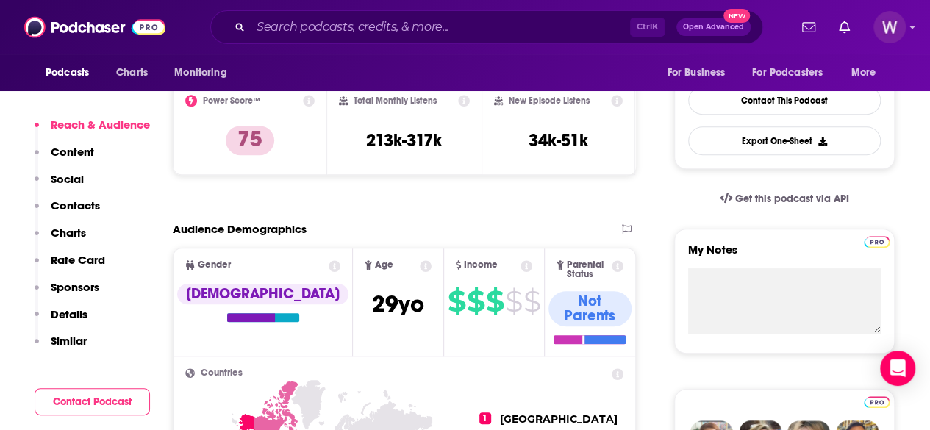
click at [412, 33] on input "Search podcasts, credits, & more..." at bounding box center [440, 27] width 379 height 24
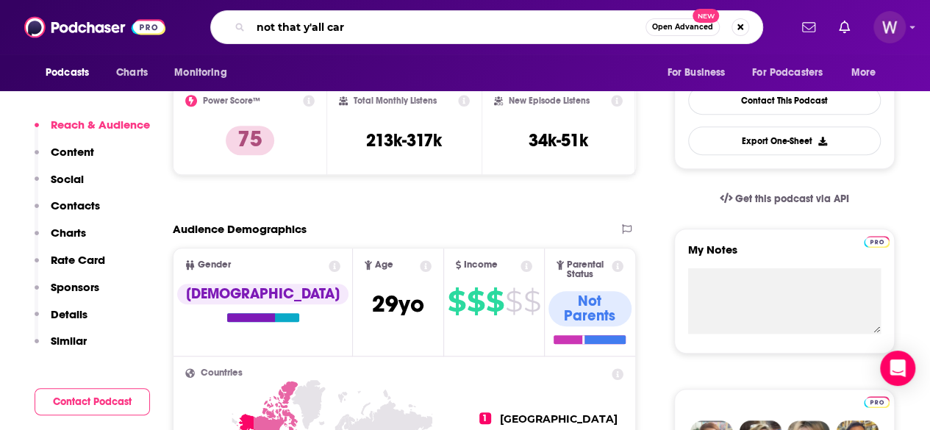
type input "not that y'all care"
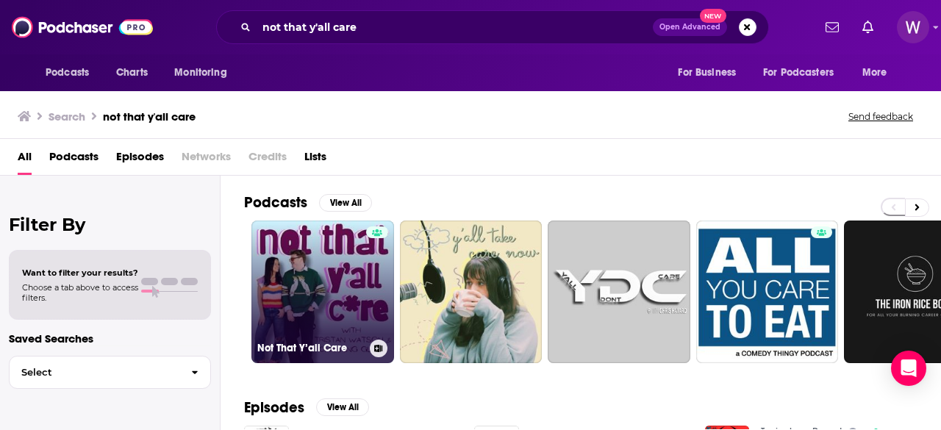
click at [340, 254] on link "Not That Y’all Care" at bounding box center [322, 291] width 143 height 143
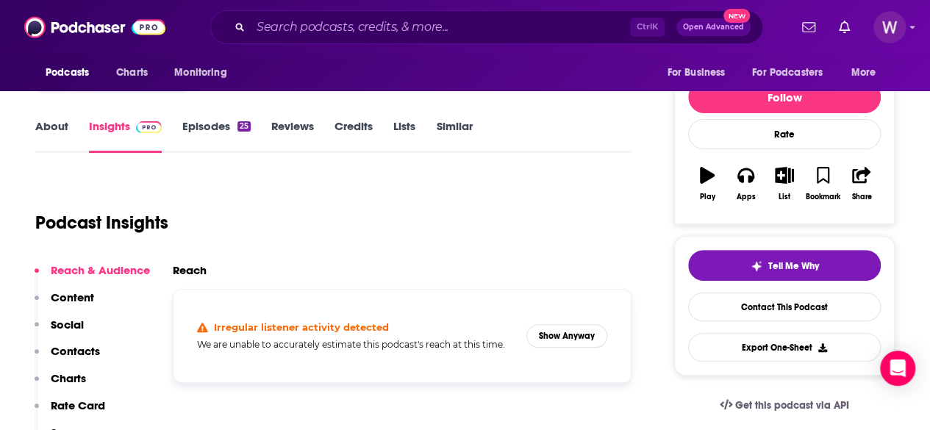
scroll to position [147, 0]
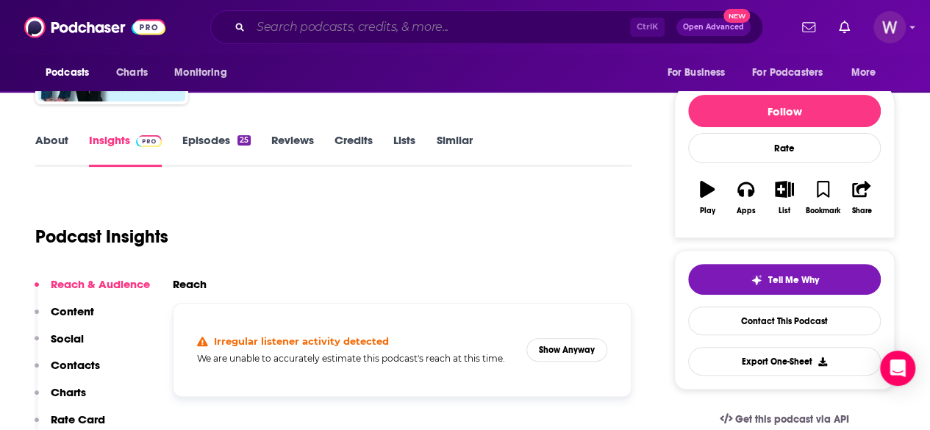
click at [309, 34] on input "Search podcasts, credits, & more..." at bounding box center [440, 27] width 379 height 24
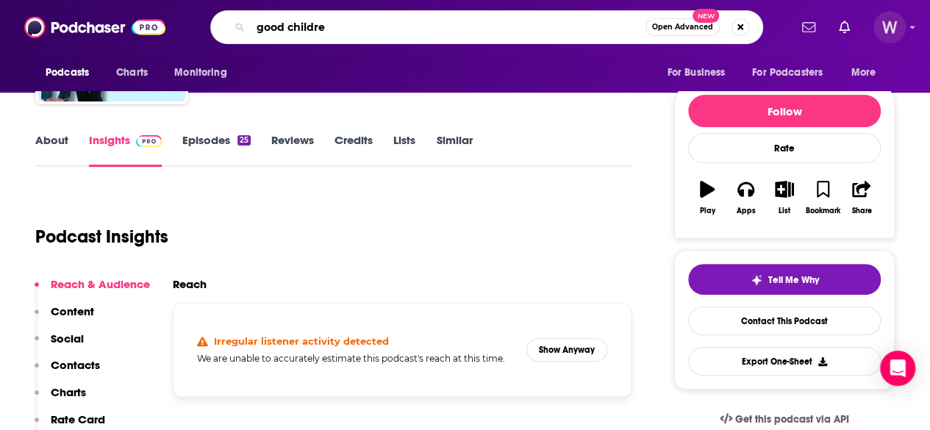
type input "good children"
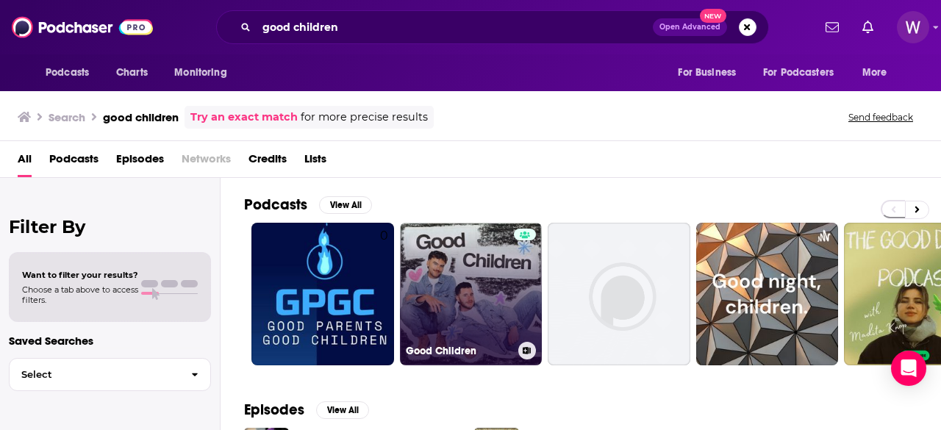
click at [486, 310] on link "Good Children" at bounding box center [471, 294] width 143 height 143
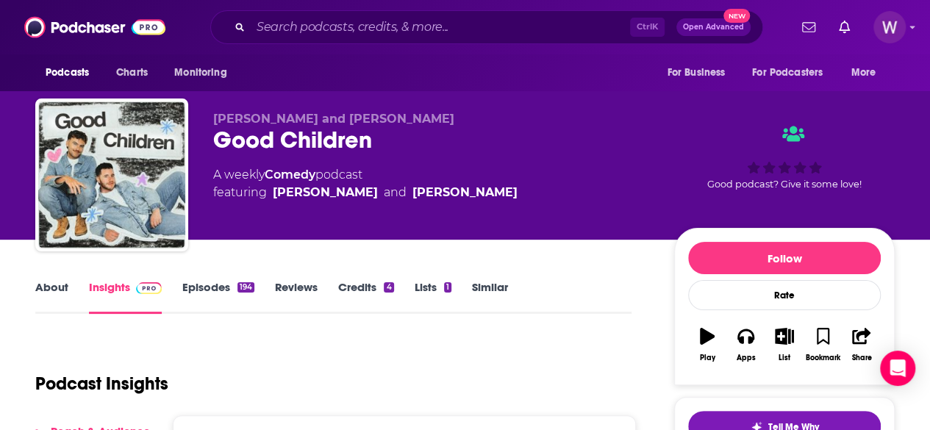
scroll to position [73, 0]
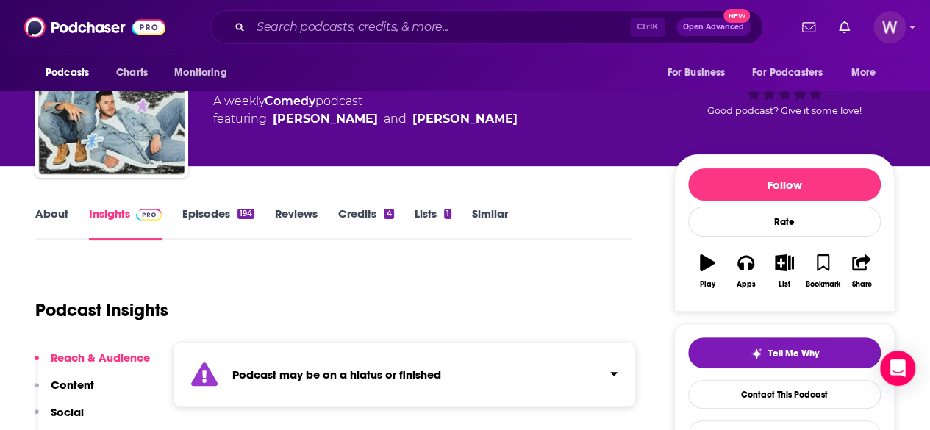
click at [62, 210] on link "About" at bounding box center [51, 223] width 33 height 34
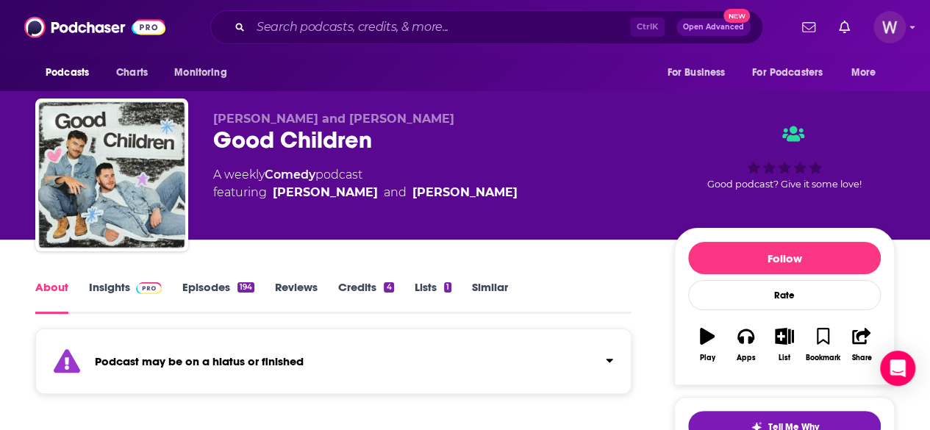
click at [125, 293] on link "Insights" at bounding box center [125, 297] width 73 height 34
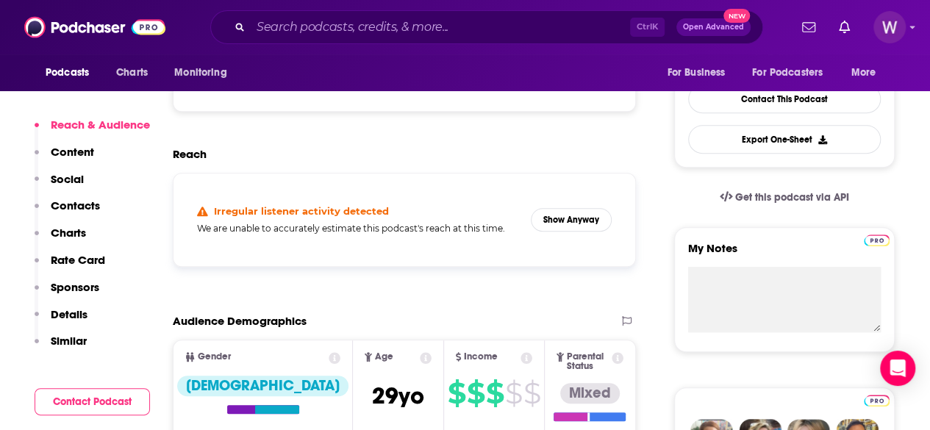
scroll to position [294, 0]
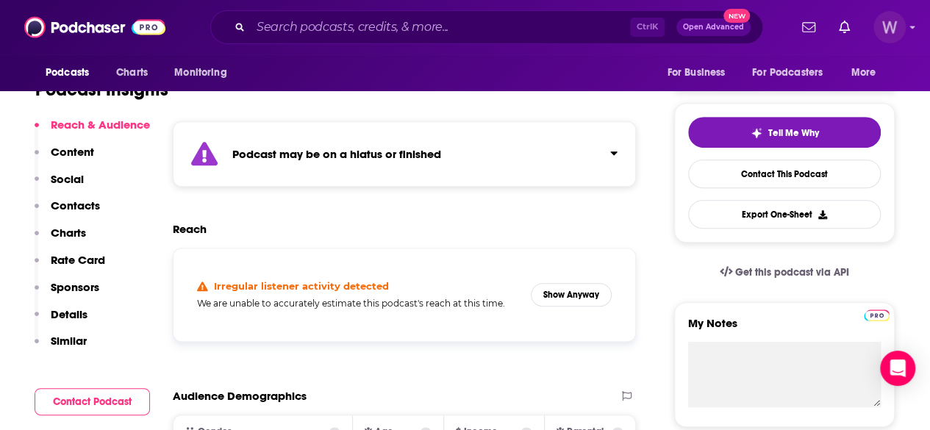
click at [915, 25] on icon "Show profile menu" at bounding box center [912, 27] width 6 height 9
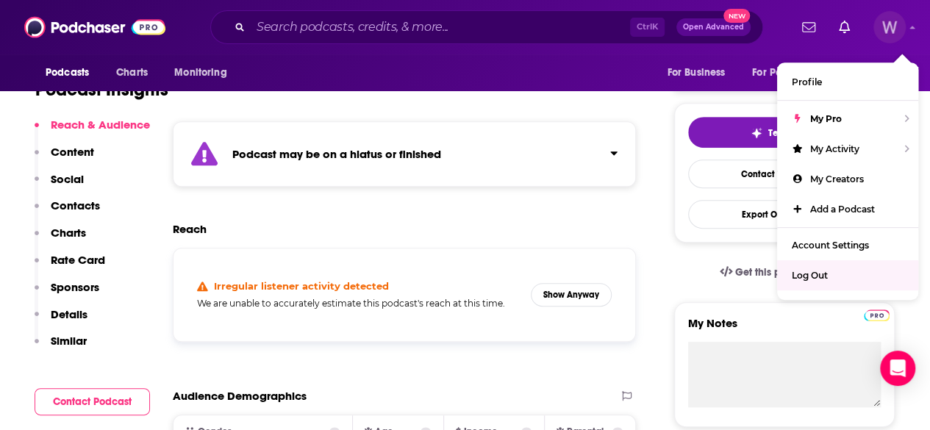
click at [810, 273] on span "Log Out" at bounding box center [809, 275] width 36 height 11
